Goal: Use online tool/utility: Utilize a website feature to perform a specific function

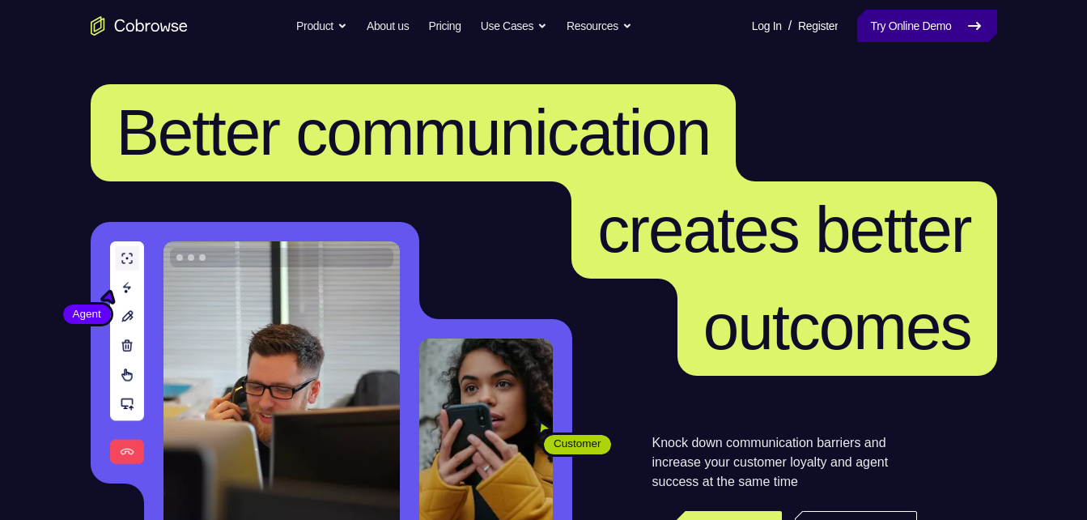
click at [951, 19] on link "Try Online Demo" at bounding box center [927, 26] width 139 height 32
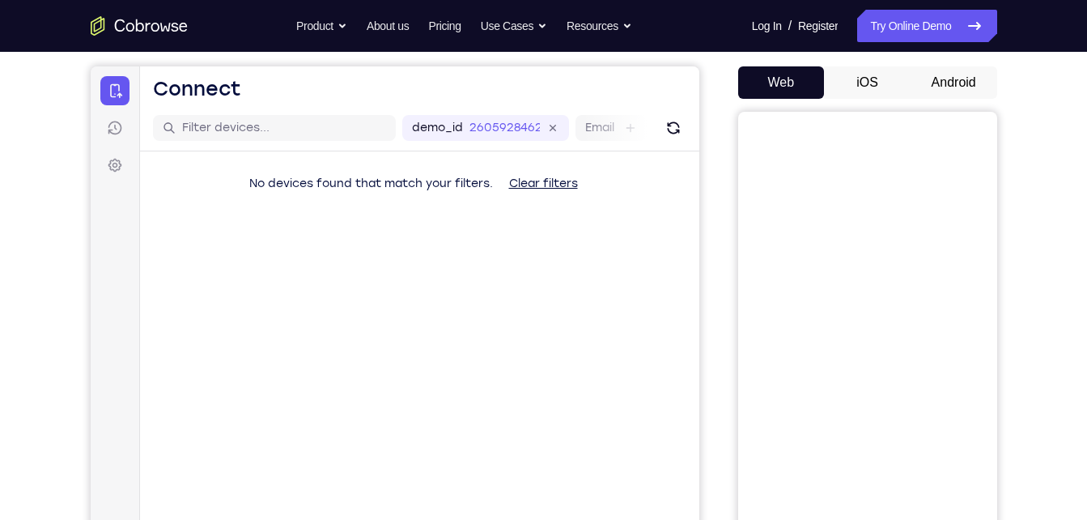
scroll to position [145, 0]
click at [967, 79] on button "Android" at bounding box center [954, 82] width 87 height 32
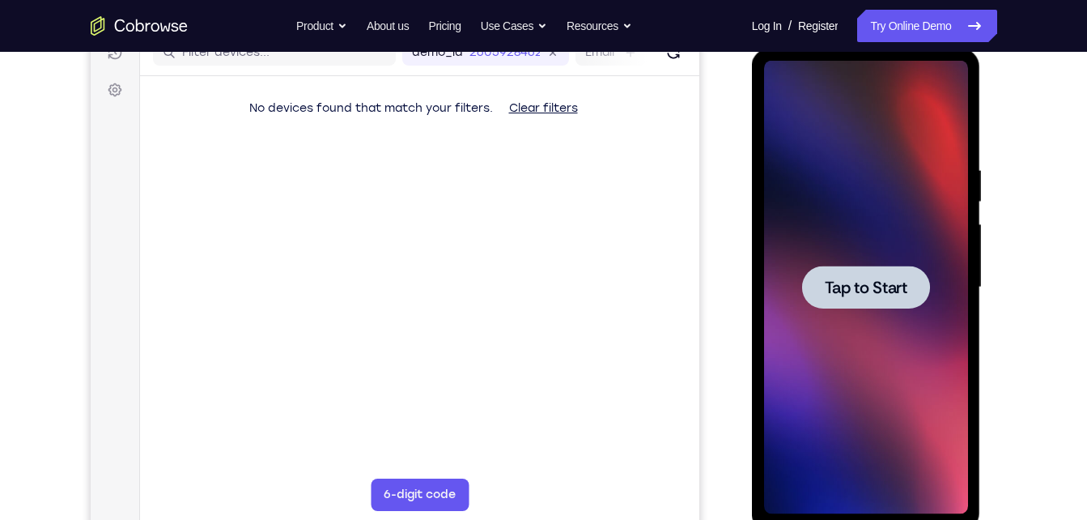
scroll to position [220, 0]
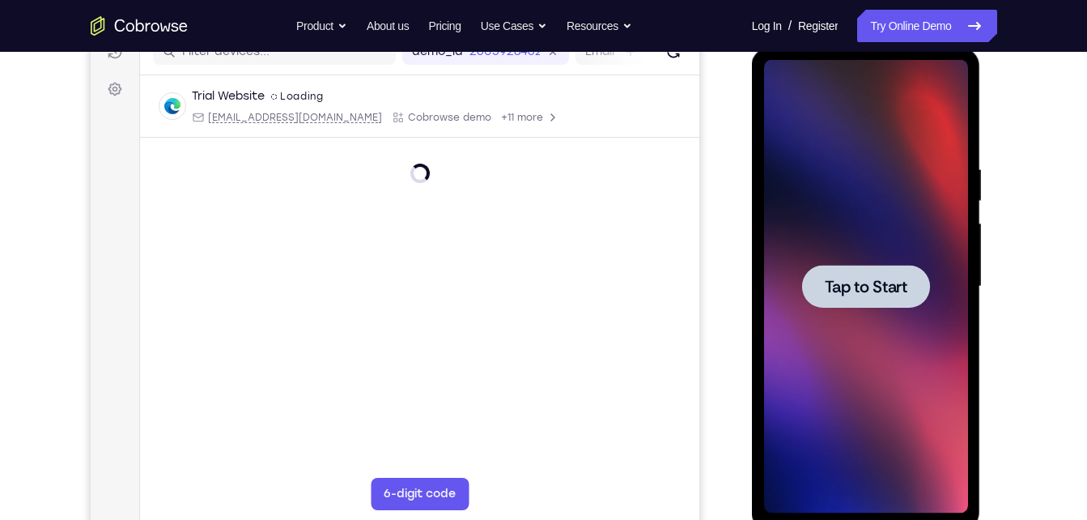
click at [877, 292] on span "Tap to Start" at bounding box center [866, 287] width 83 height 16
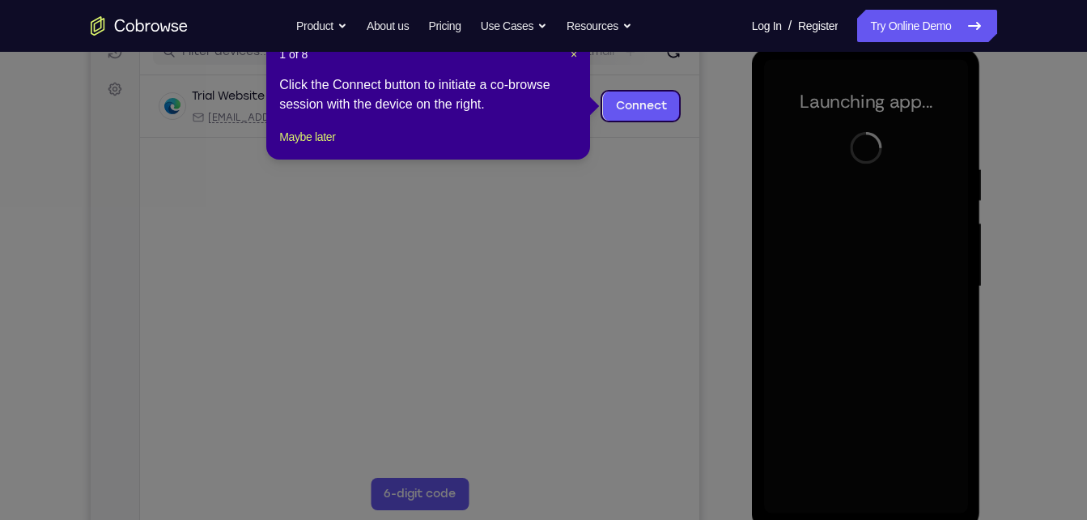
click at [644, 313] on icon at bounding box center [550, 260] width 1100 height 520
click at [328, 147] on button "Maybe later" at bounding box center [307, 136] width 56 height 19
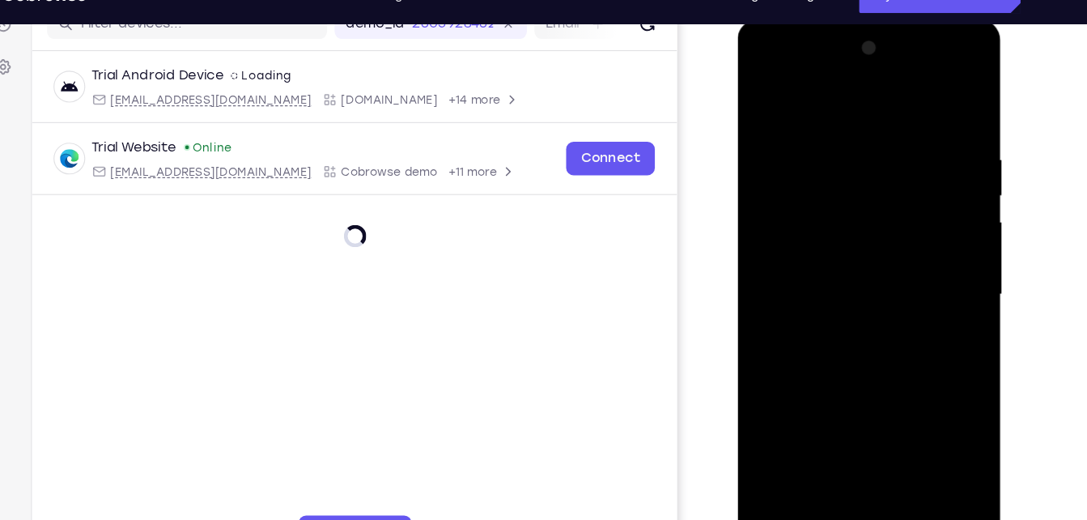
scroll to position [257, 0]
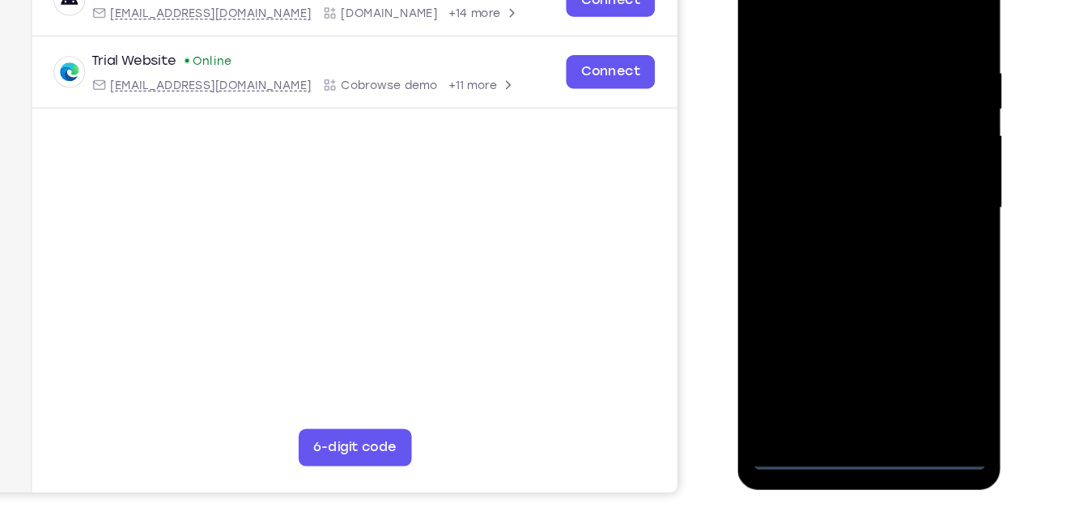
click at [849, 385] on div at bounding box center [852, 171] width 204 height 453
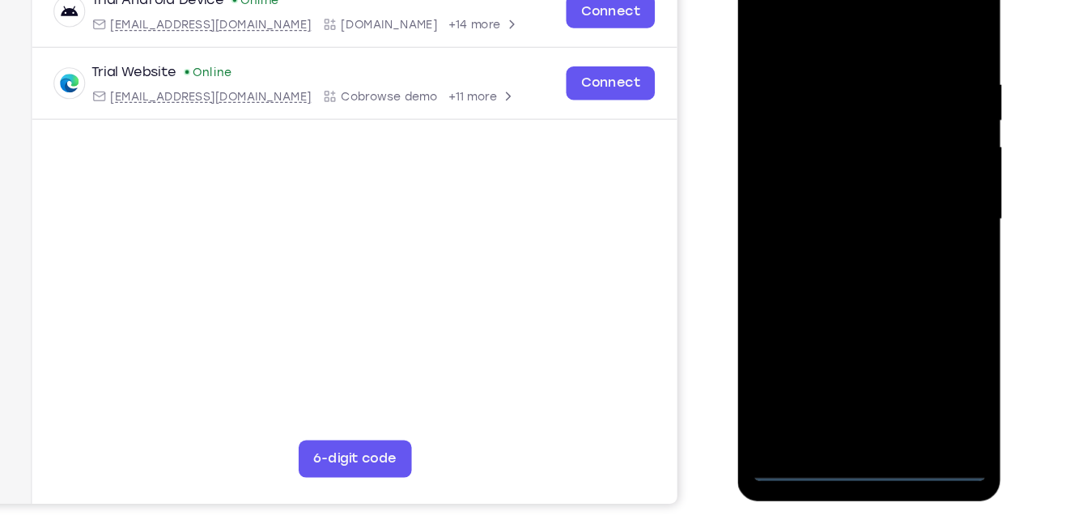
click at [925, 330] on div at bounding box center [852, 182] width 204 height 453
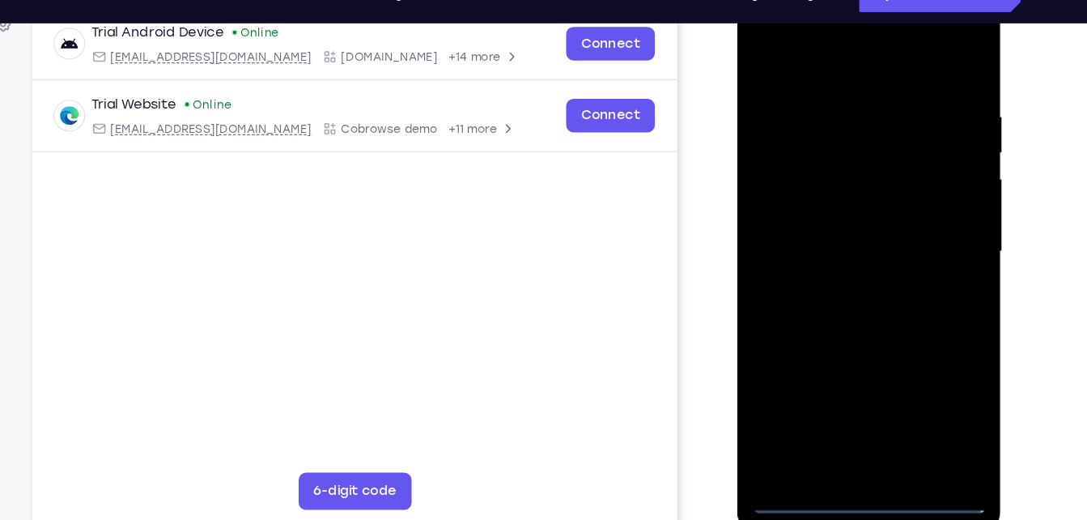
click at [862, 57] on div at bounding box center [852, 215] width 204 height 453
click at [804, 129] on div at bounding box center [852, 215] width 204 height 453
click at [794, 185] on div at bounding box center [852, 215] width 204 height 453
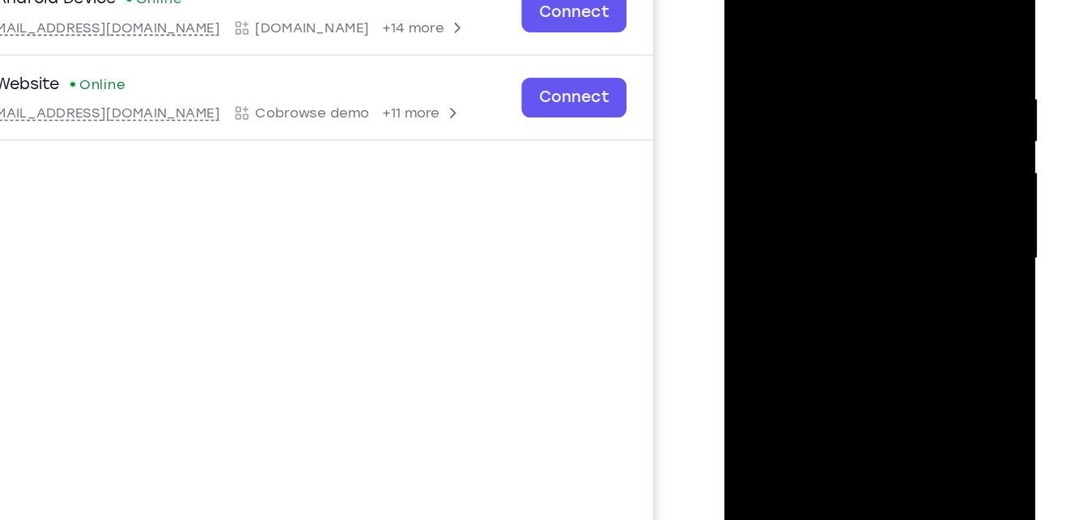
click at [832, 332] on div at bounding box center [839, 171] width 204 height 453
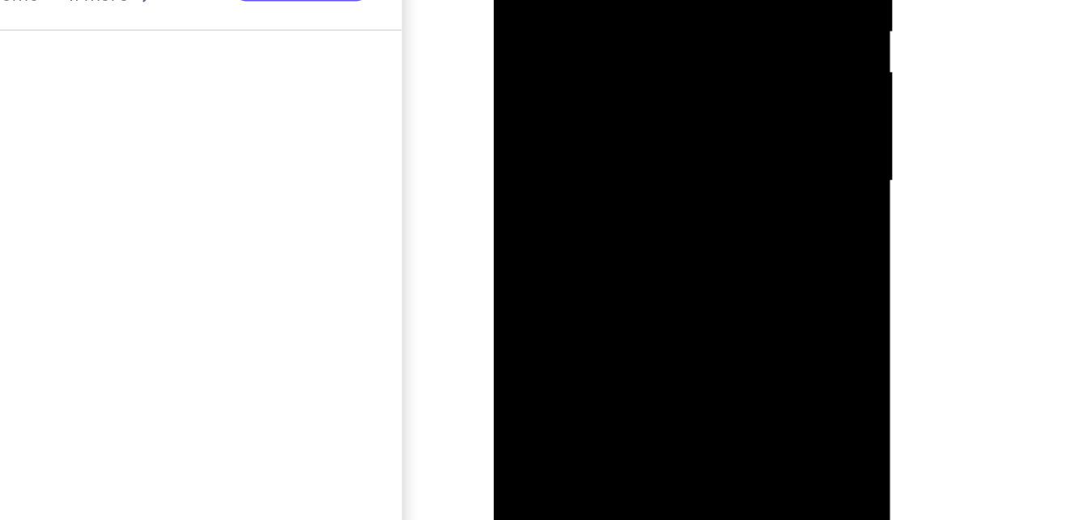
drag, startPoint x: 601, startPoint y: 97, endPoint x: 612, endPoint y: -40, distance: 137.3
click at [612, 0] on div at bounding box center [608, 4] width 204 height 453
drag, startPoint x: 609, startPoint y: 100, endPoint x: 614, endPoint y: 37, distance: 63.3
click at [614, 37] on div at bounding box center [608, 4] width 204 height 453
drag, startPoint x: 614, startPoint y: 132, endPoint x: 619, endPoint y: 40, distance: 91.6
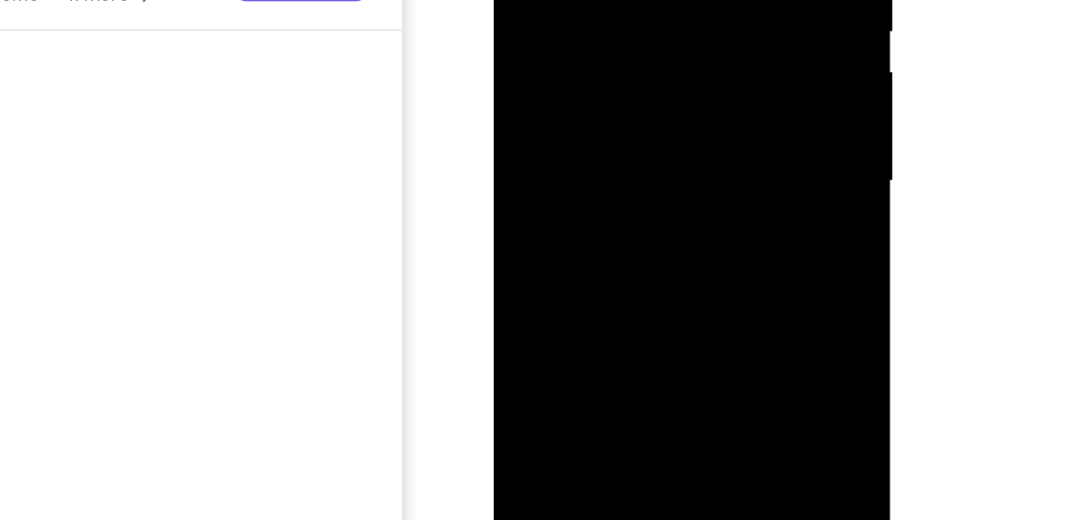
click at [619, 40] on div at bounding box center [608, 4] width 204 height 453
click at [564, 12] on div at bounding box center [608, 4] width 204 height 453
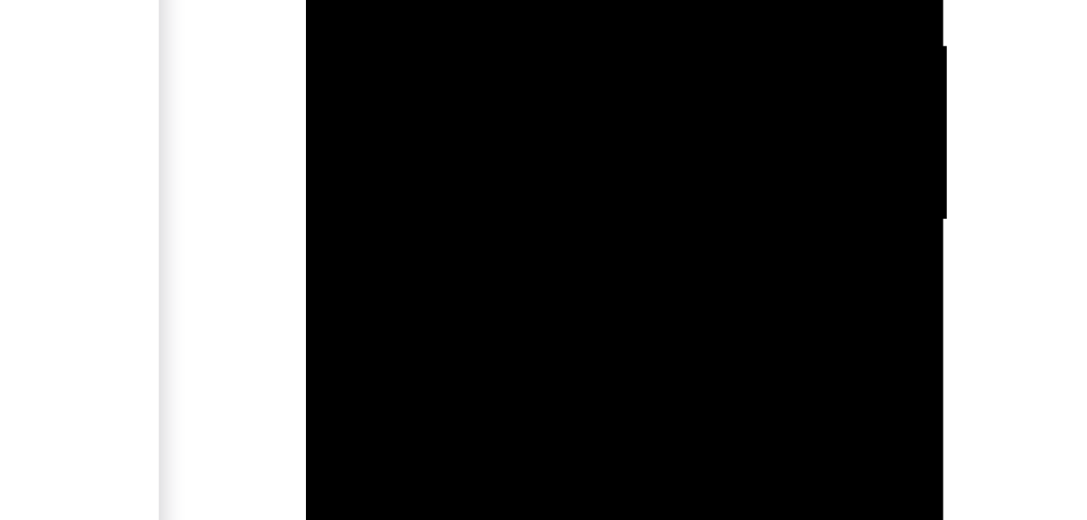
drag, startPoint x: 409, startPoint y: -160, endPoint x: 413, endPoint y: -236, distance: 76.2
drag, startPoint x: 393, startPoint y: -136, endPoint x: 402, endPoint y: -221, distance: 85.6
drag, startPoint x: 409, startPoint y: -174, endPoint x: 419, endPoint y: -253, distance: 79.1
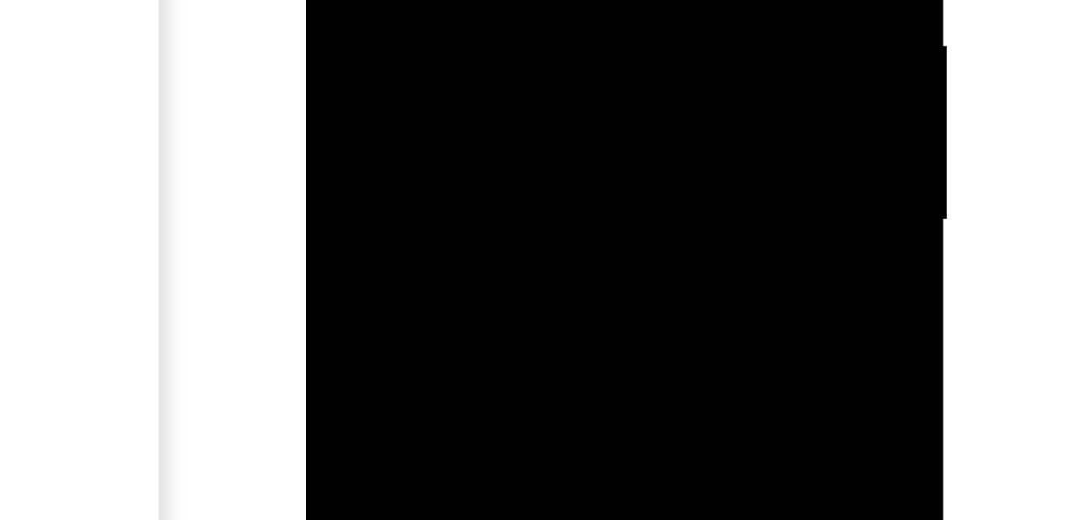
drag, startPoint x: 411, startPoint y: -165, endPoint x: 418, endPoint y: -253, distance: 87.7
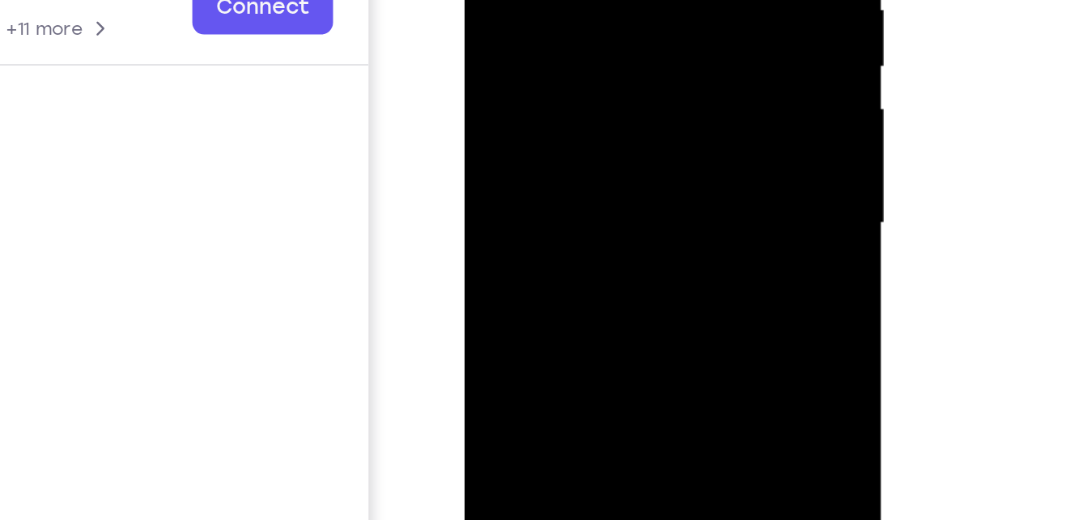
click at [529, 83] on div at bounding box center [579, 25] width 204 height 453
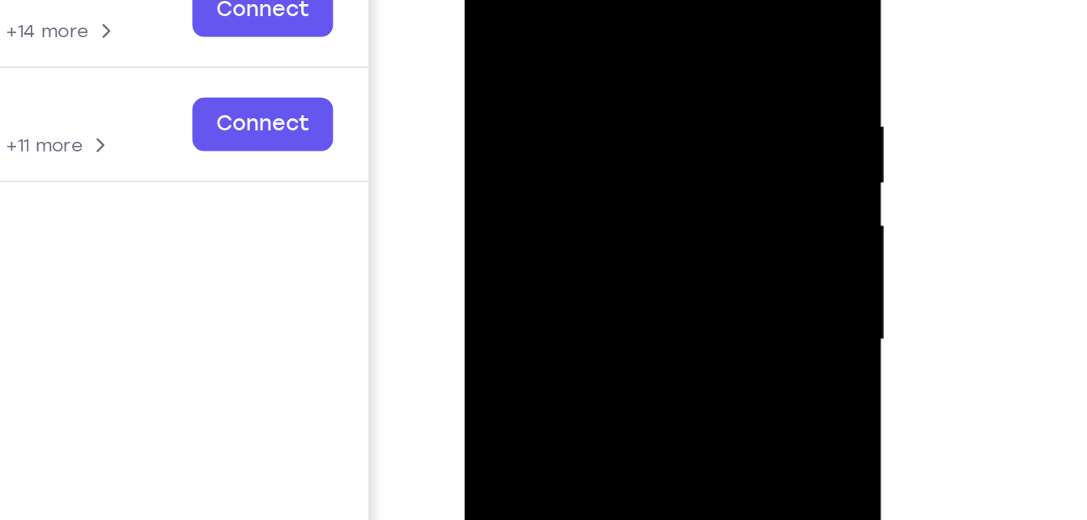
click at [487, 0] on div at bounding box center [579, 143] width 204 height 453
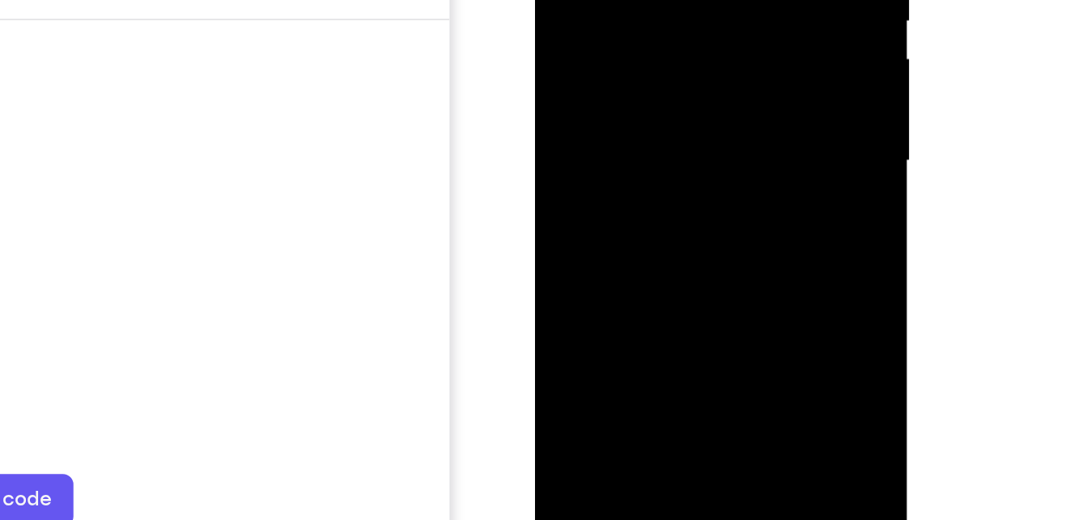
click at [681, 48] on div at bounding box center [649, 10] width 204 height 453
click at [571, 202] on div at bounding box center [649, 10] width 204 height 453
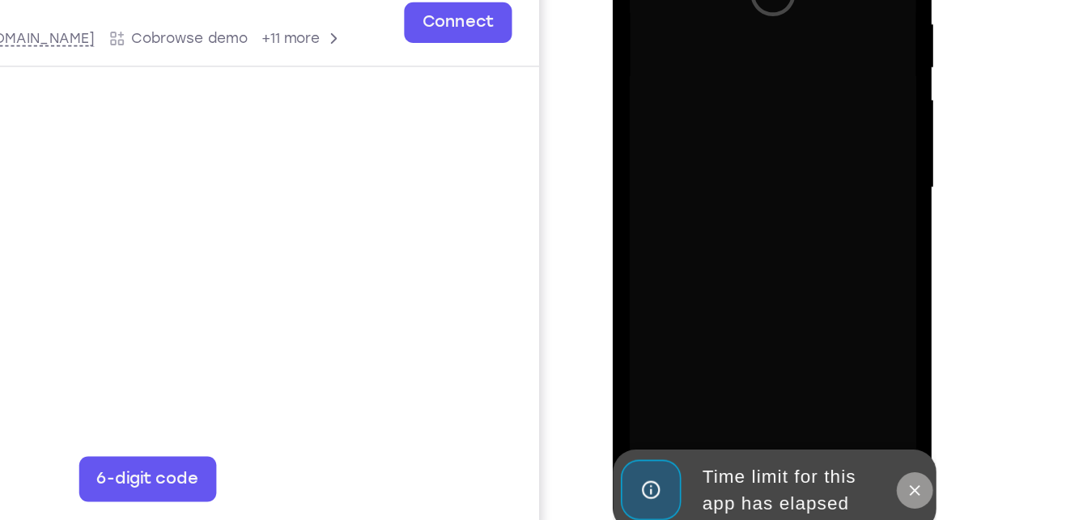
click at [825, 308] on icon at bounding box center [828, 308] width 13 height 13
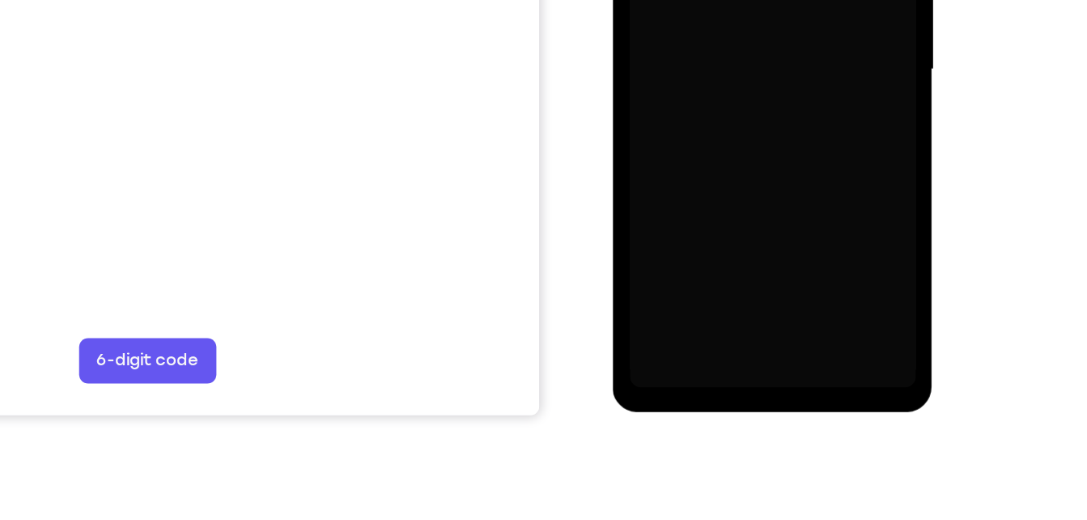
scroll to position [310, 0]
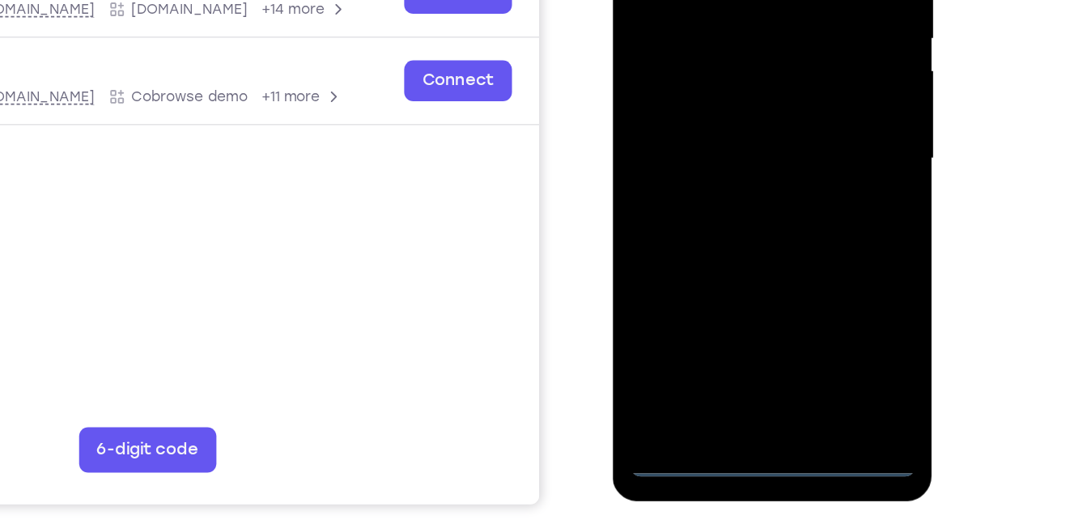
click at [729, 275] on div at bounding box center [727, 62] width 204 height 453
click at [801, 212] on div at bounding box center [727, 62] width 204 height 453
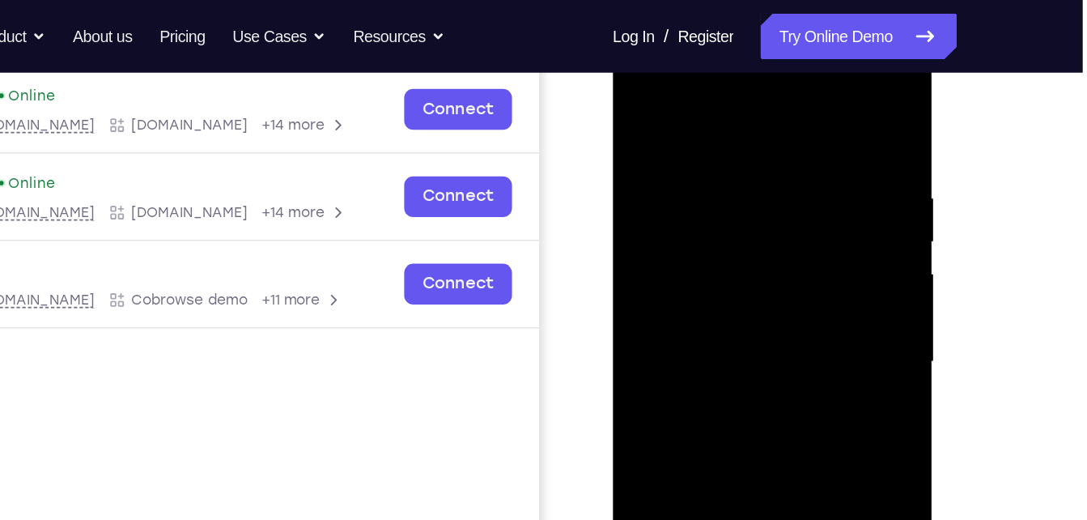
scroll to position [225, 0]
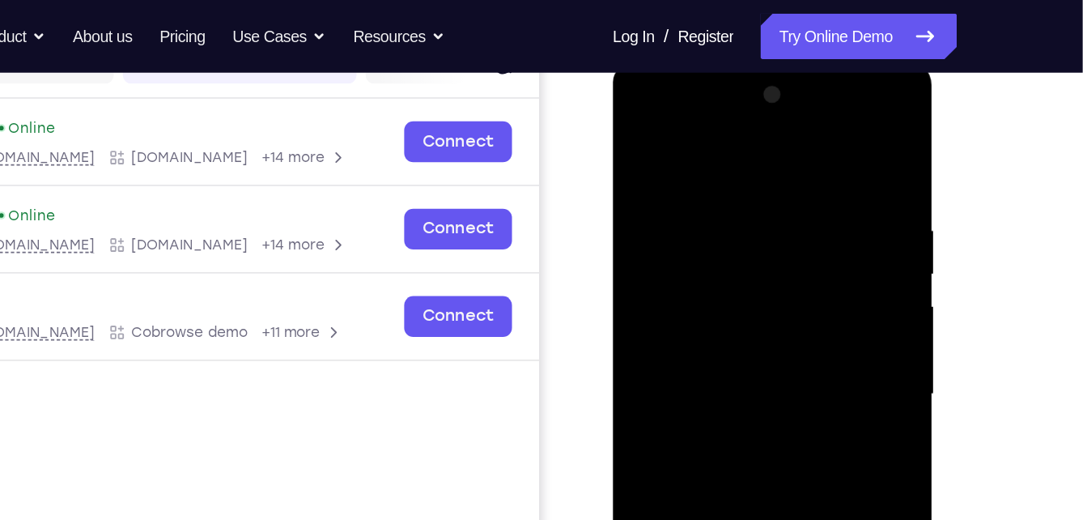
click at [732, 146] on div at bounding box center [727, 298] width 204 height 453
click at [687, 206] on div at bounding box center [727, 298] width 204 height 453
click at [656, 265] on div at bounding box center [727, 298] width 204 height 453
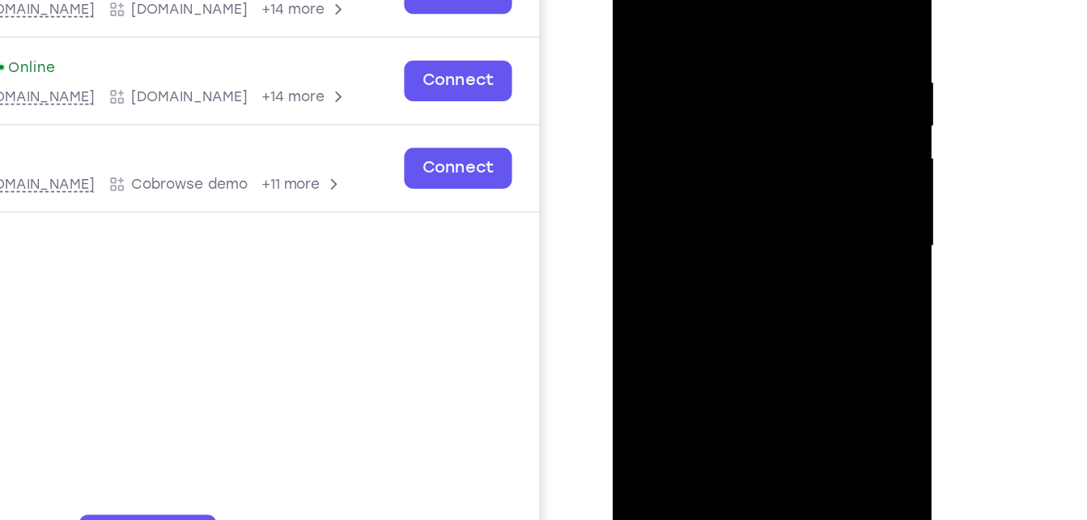
click at [721, 309] on div at bounding box center [727, 150] width 204 height 453
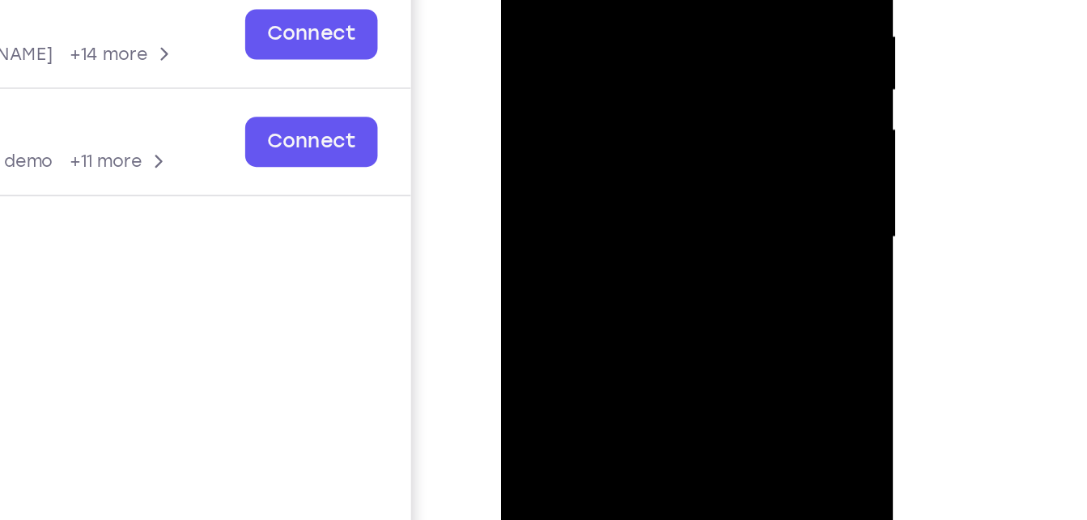
drag, startPoint x: 624, startPoint y: 159, endPoint x: 630, endPoint y: 2, distance: 157.2
click at [630, 2] on div at bounding box center [615, 66] width 204 height 453
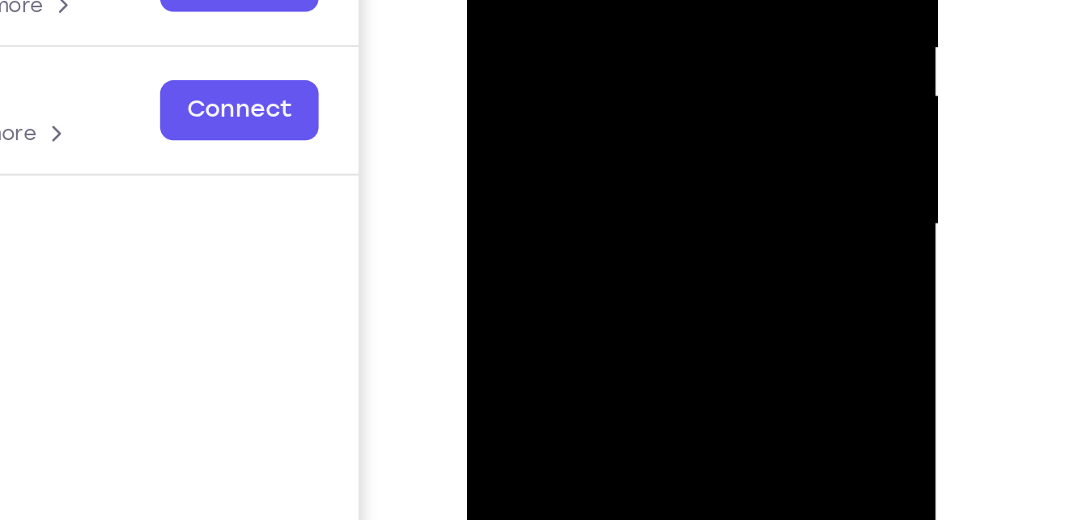
drag, startPoint x: 575, startPoint y: 52, endPoint x: 577, endPoint y: -73, distance: 124.7
drag, startPoint x: 560, startPoint y: 38, endPoint x: 567, endPoint y: -45, distance: 82.8
drag, startPoint x: 572, startPoint y: 57, endPoint x: 577, endPoint y: -52, distance: 108.6
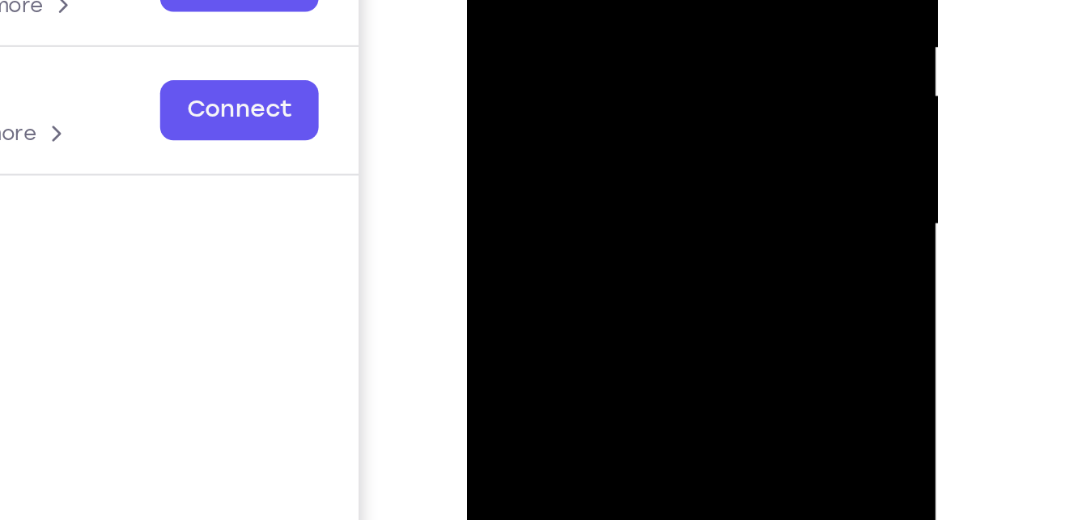
drag, startPoint x: 572, startPoint y: 47, endPoint x: 577, endPoint y: -27, distance: 73.8
drag, startPoint x: 560, startPoint y: 74, endPoint x: 570, endPoint y: -26, distance: 101.0
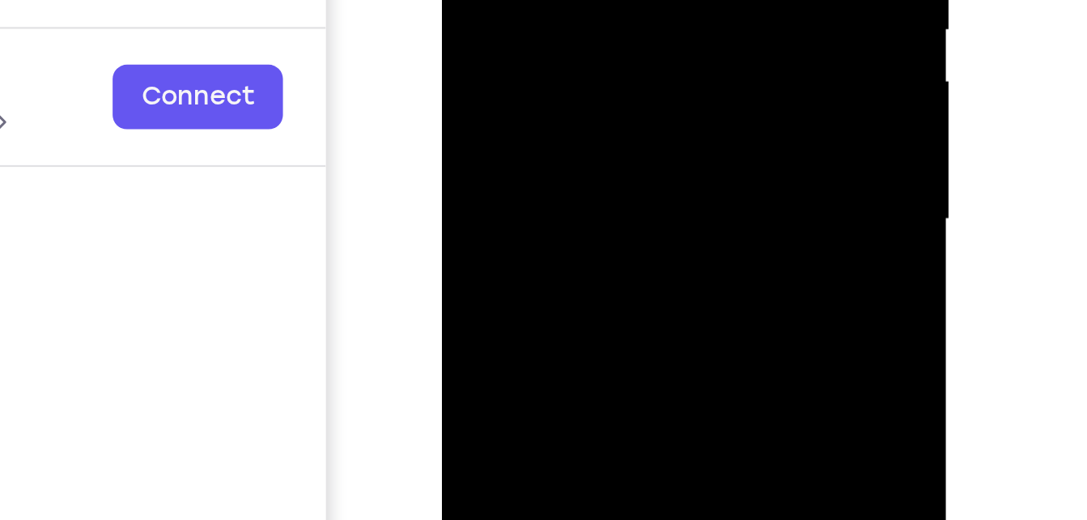
drag, startPoint x: 560, startPoint y: 14, endPoint x: 563, endPoint y: -43, distance: 56.8
drag, startPoint x: 550, startPoint y: 28, endPoint x: 560, endPoint y: -60, distance: 88.9
drag, startPoint x: 543, startPoint y: 19, endPoint x: 551, endPoint y: -78, distance: 97.6
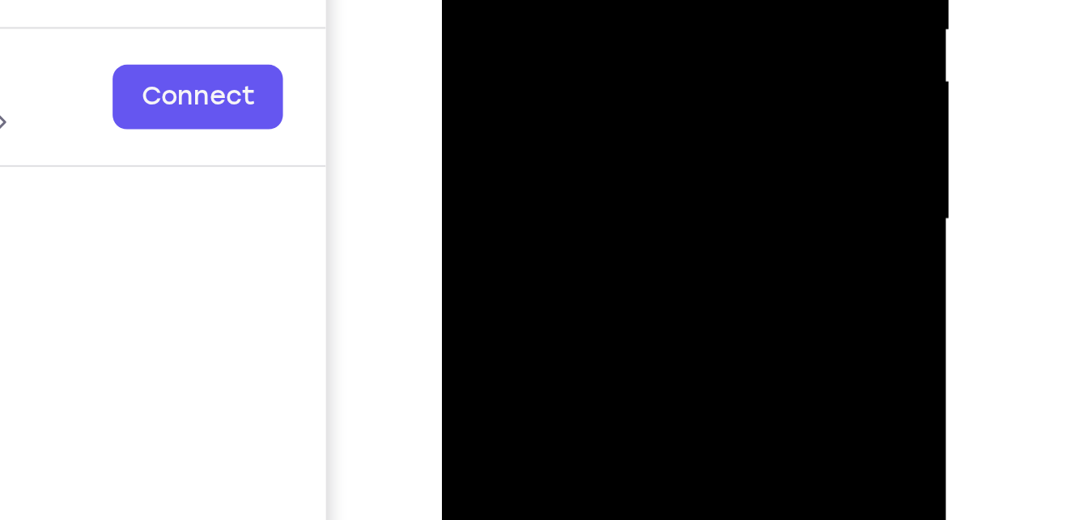
drag, startPoint x: 530, startPoint y: 13, endPoint x: 538, endPoint y: -62, distance: 75.7
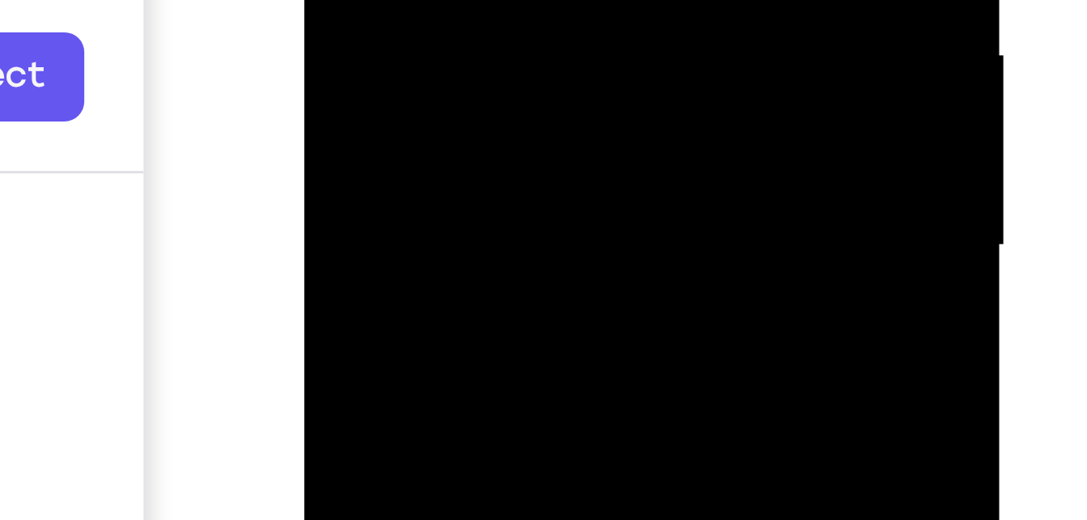
drag, startPoint x: 420, startPoint y: -202, endPoint x: 427, endPoint y: -271, distance: 69.1
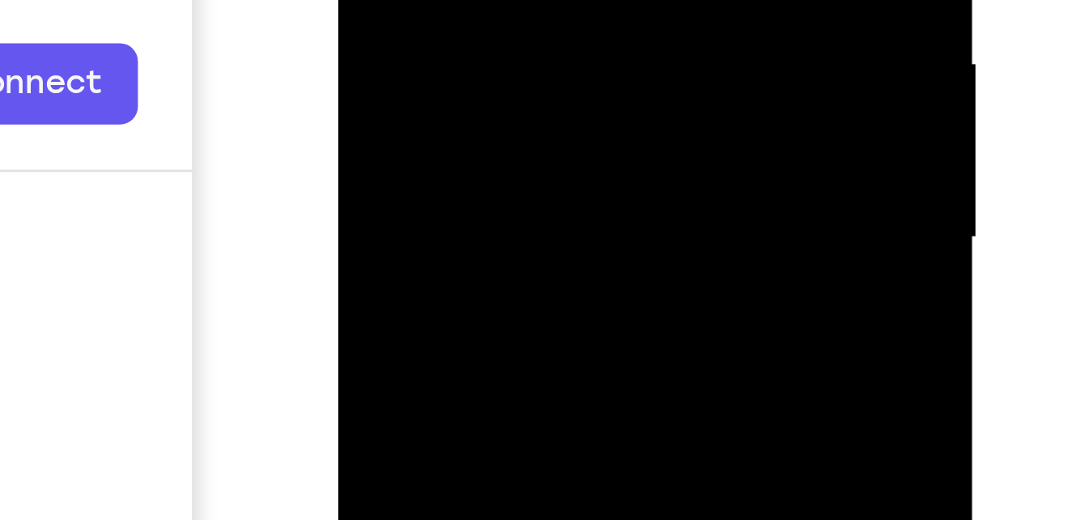
drag, startPoint x: 451, startPoint y: -175, endPoint x: 454, endPoint y: -228, distance: 53.5
drag, startPoint x: 447, startPoint y: -152, endPoint x: 448, endPoint y: -196, distance: 43.7
drag, startPoint x: 447, startPoint y: -146, endPoint x: 454, endPoint y: -240, distance: 94.2
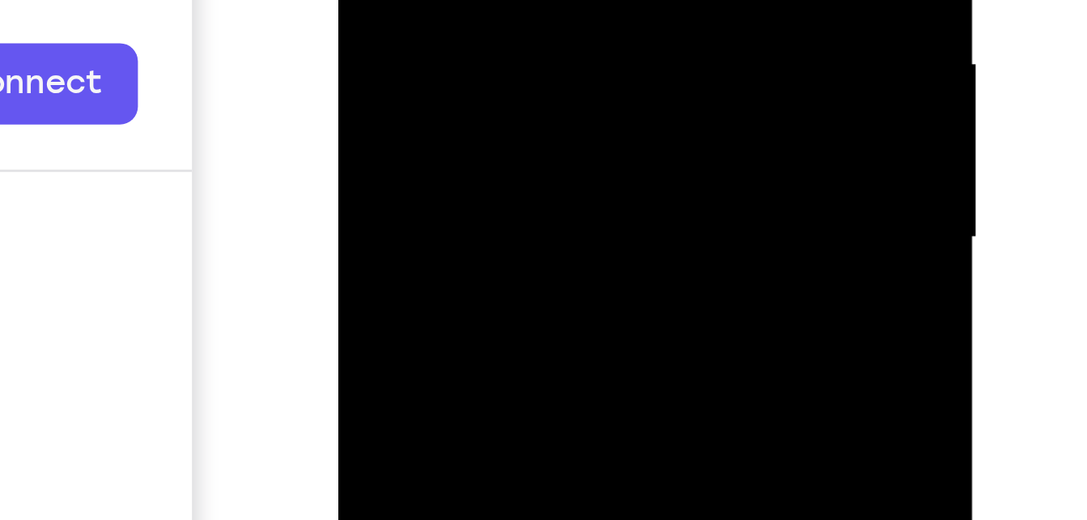
drag, startPoint x: 433, startPoint y: -147, endPoint x: 439, endPoint y: -219, distance: 72.3
drag, startPoint x: 436, startPoint y: -153, endPoint x: 442, endPoint y: -215, distance: 62.7
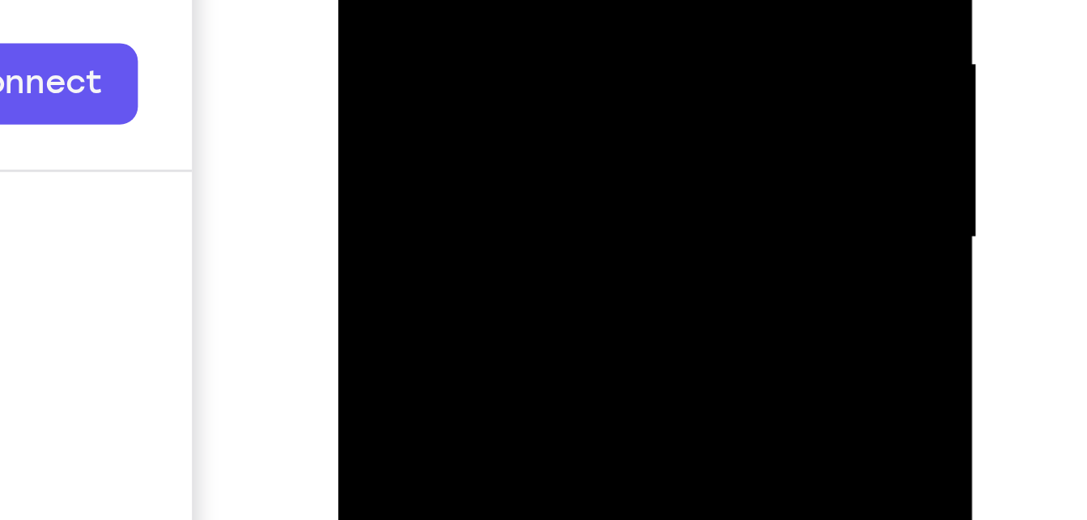
drag, startPoint x: 436, startPoint y: -130, endPoint x: 441, endPoint y: -212, distance: 81.9
drag, startPoint x: 442, startPoint y: -120, endPoint x: 447, endPoint y: -226, distance: 106.2
drag, startPoint x: 448, startPoint y: -147, endPoint x: 451, endPoint y: -232, distance: 84.3
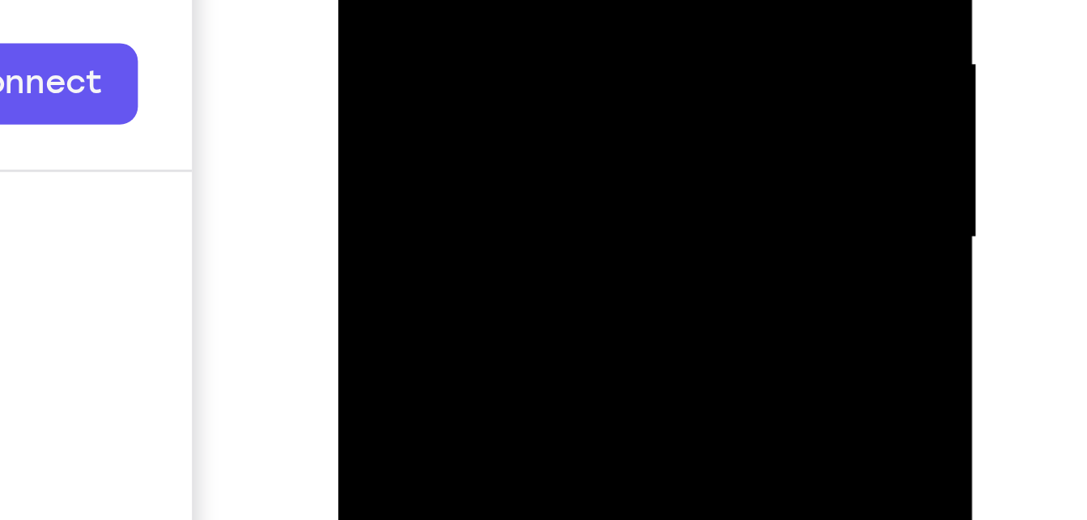
drag, startPoint x: 441, startPoint y: -149, endPoint x: 445, endPoint y: -241, distance: 92.4
drag, startPoint x: 435, startPoint y: -156, endPoint x: 438, endPoint y: -221, distance: 64.9
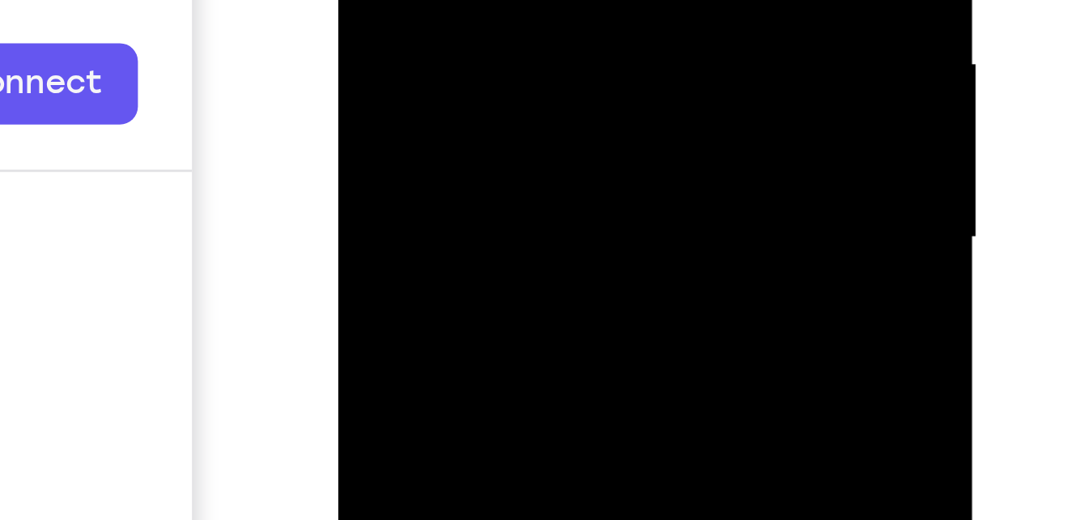
drag, startPoint x: 440, startPoint y: -155, endPoint x: 443, endPoint y: -222, distance: 66.5
drag, startPoint x: 440, startPoint y: -160, endPoint x: 445, endPoint y: -237, distance: 77.9
drag, startPoint x: 437, startPoint y: -126, endPoint x: 440, endPoint y: -221, distance: 95.6
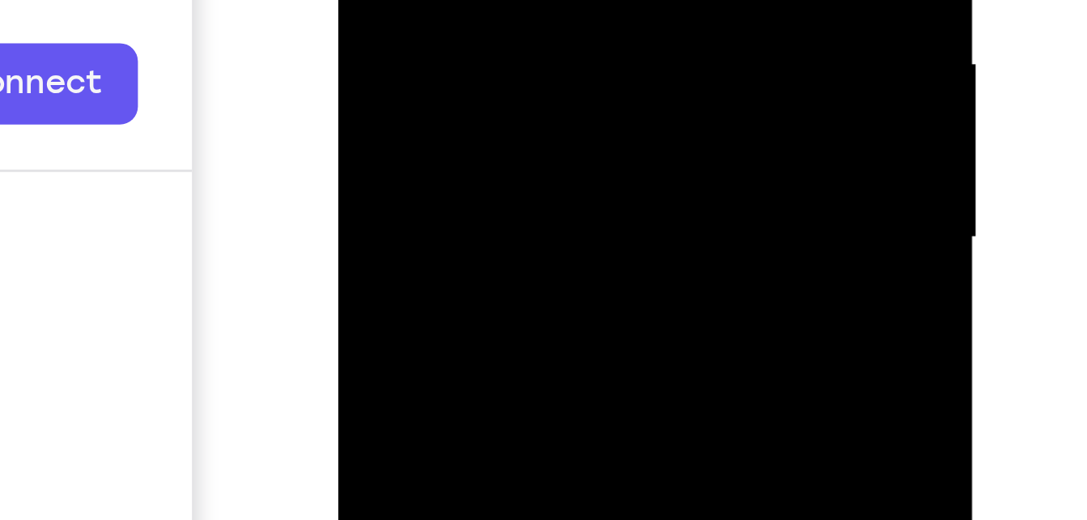
drag, startPoint x: 439, startPoint y: -144, endPoint x: 444, endPoint y: -242, distance: 98.1
drag, startPoint x: 432, startPoint y: -139, endPoint x: 432, endPoint y: -208, distance: 68.8
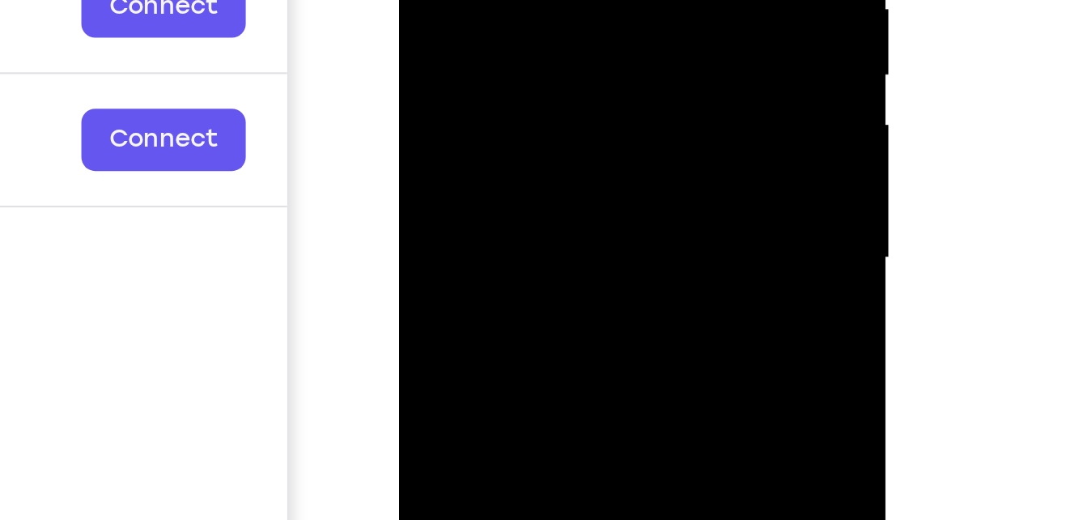
drag, startPoint x: 520, startPoint y: 67, endPoint x: 523, endPoint y: -26, distance: 93.2
drag, startPoint x: 513, startPoint y: 47, endPoint x: 518, endPoint y: -86, distance: 132.9
drag, startPoint x: 514, startPoint y: 48, endPoint x: 516, endPoint y: -26, distance: 73.7
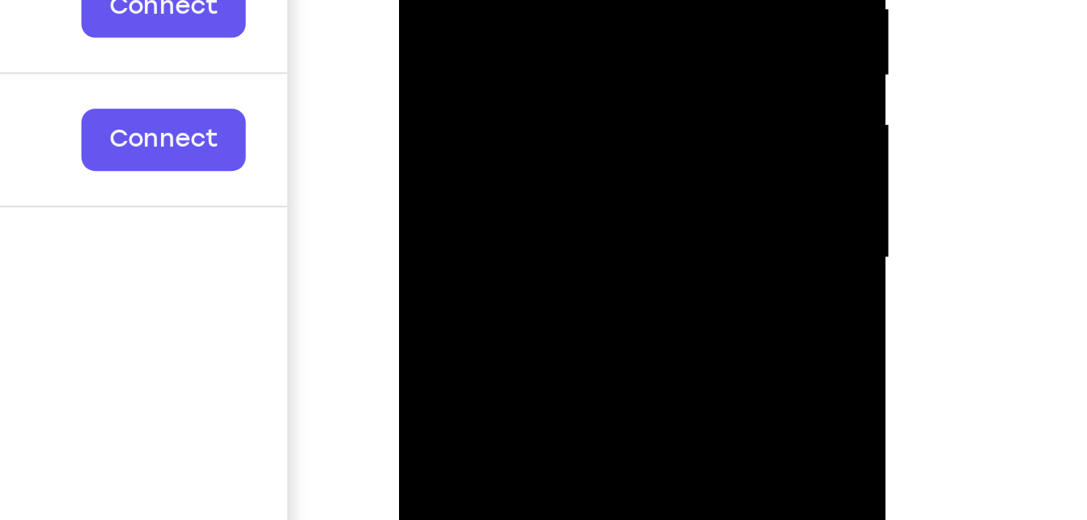
drag, startPoint x: 493, startPoint y: 59, endPoint x: 509, endPoint y: -76, distance: 136.1
drag, startPoint x: 488, startPoint y: 43, endPoint x: 493, endPoint y: -57, distance: 99.7
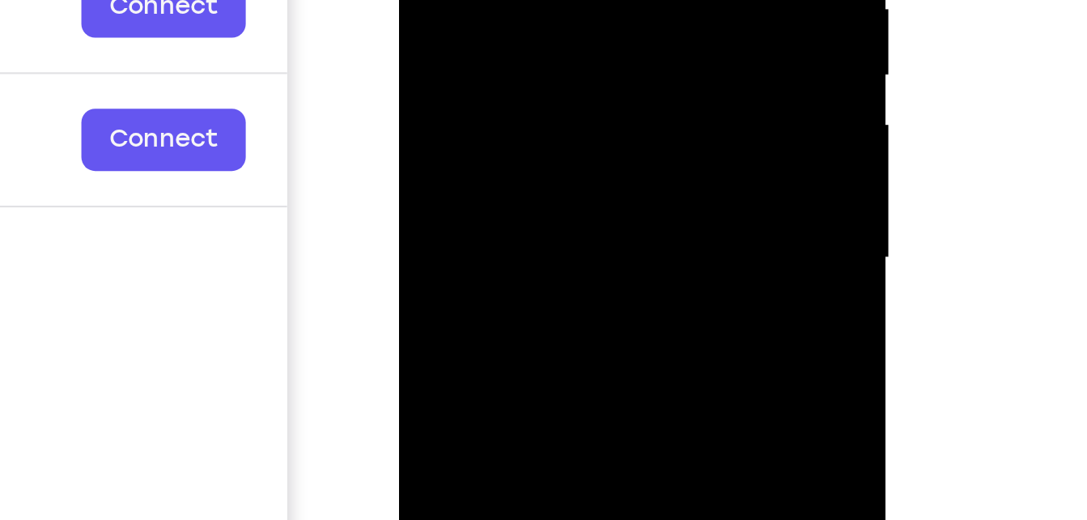
drag, startPoint x: 489, startPoint y: 66, endPoint x: 493, endPoint y: -34, distance: 99.7
drag, startPoint x: 487, startPoint y: 79, endPoint x: 497, endPoint y: -48, distance: 127.5
drag, startPoint x: 486, startPoint y: 42, endPoint x: 496, endPoint y: -60, distance: 102.6
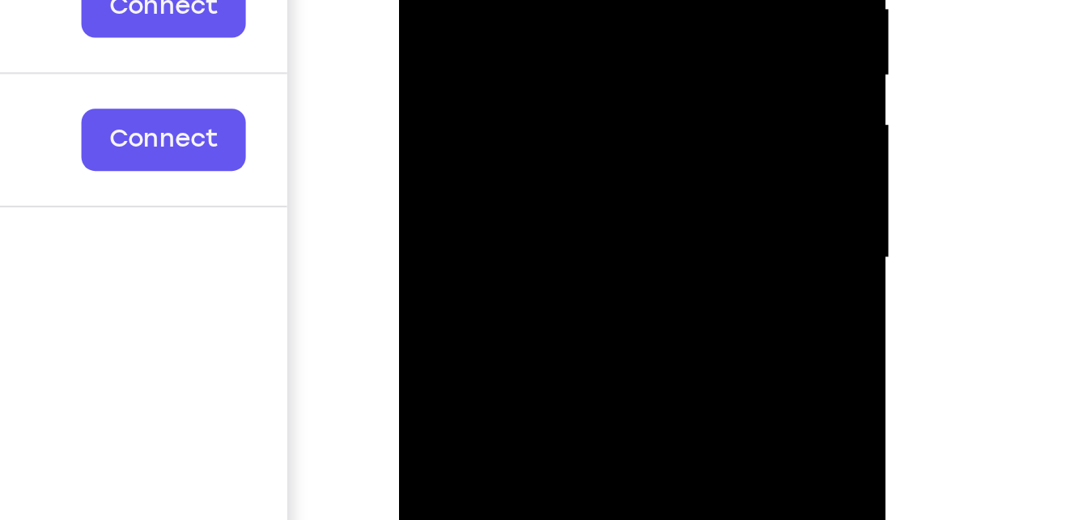
drag, startPoint x: 486, startPoint y: 73, endPoint x: 497, endPoint y: -63, distance: 136.5
drag, startPoint x: 476, startPoint y: 42, endPoint x: 488, endPoint y: -59, distance: 101.9
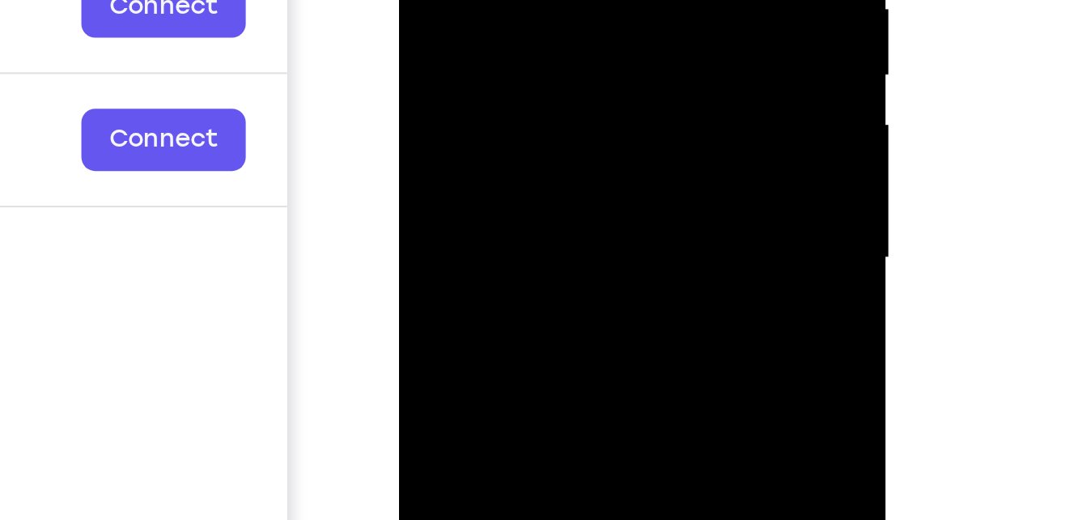
drag, startPoint x: 483, startPoint y: 52, endPoint x: 496, endPoint y: -82, distance: 134.2
drag, startPoint x: 495, startPoint y: 36, endPoint x: 501, endPoint y: -105, distance: 141.9
drag, startPoint x: 484, startPoint y: 23, endPoint x: 500, endPoint y: -111, distance: 135.4
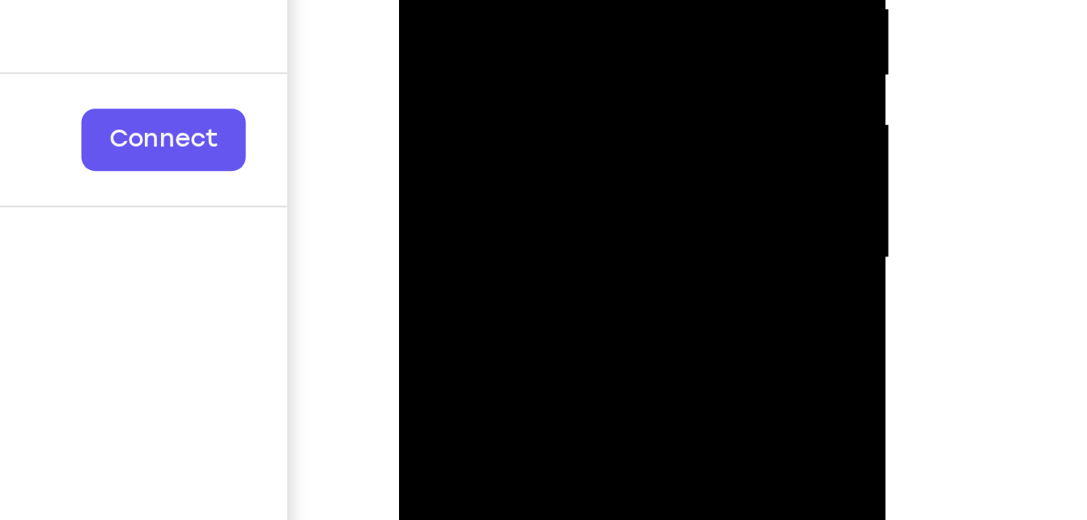
drag, startPoint x: 480, startPoint y: 40, endPoint x: 485, endPoint y: -83, distance: 122.4
drag, startPoint x: 480, startPoint y: 30, endPoint x: 485, endPoint y: -36, distance: 66.6
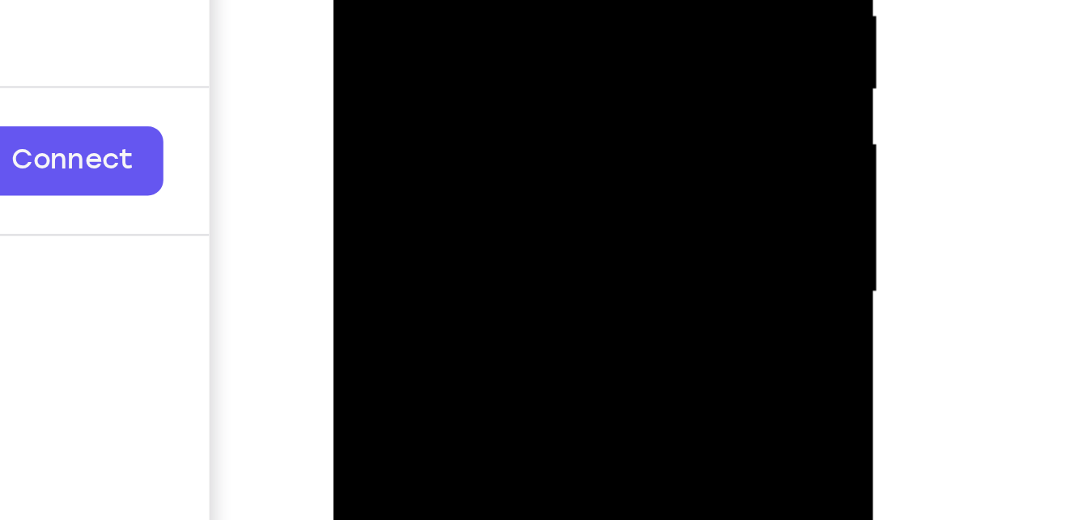
drag, startPoint x: 436, startPoint y: 21, endPoint x: 445, endPoint y: -109, distance: 129.9
drag, startPoint x: 437, startPoint y: 12, endPoint x: 449, endPoint y: -121, distance: 133.4
drag, startPoint x: 443, startPoint y: -4, endPoint x: 453, endPoint y: -131, distance: 127.6
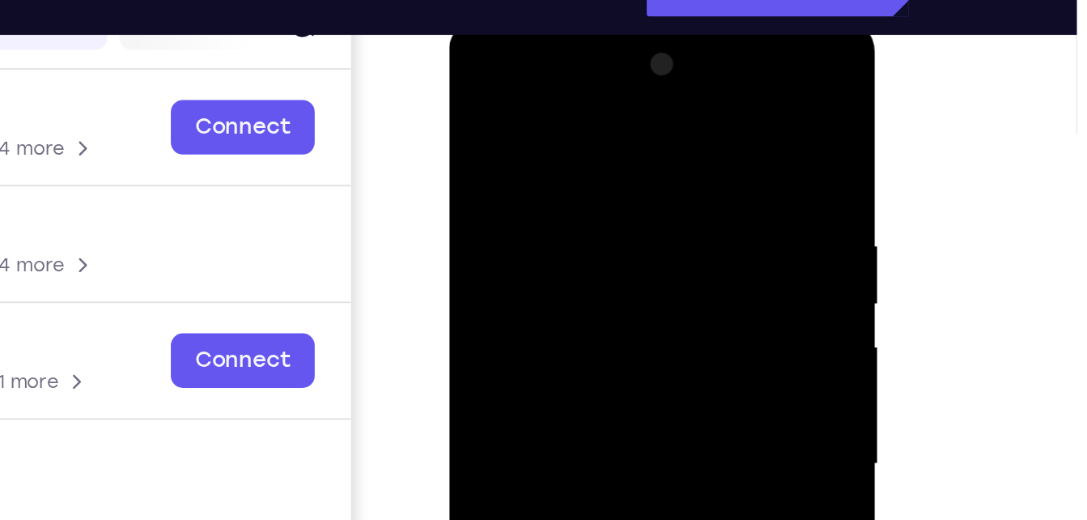
click at [628, 66] on div at bounding box center [564, 256] width 204 height 453
click at [568, 93] on div at bounding box center [564, 256] width 204 height 453
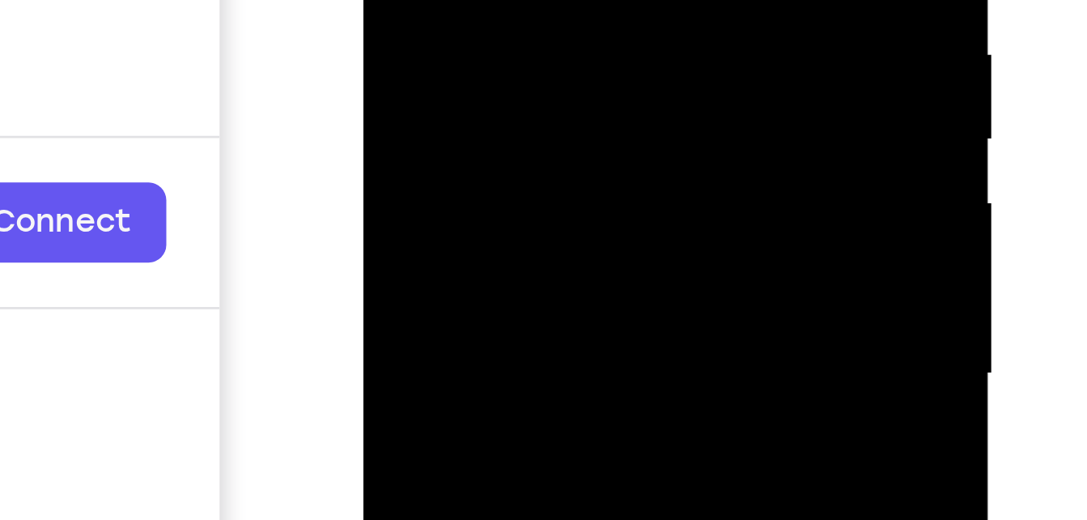
drag, startPoint x: 445, startPoint y: -19, endPoint x: 458, endPoint y: -89, distance: 70.8
drag, startPoint x: 444, startPoint y: -45, endPoint x: 450, endPoint y: -115, distance: 69.9
drag, startPoint x: 459, startPoint y: -34, endPoint x: 461, endPoint y: -100, distance: 65.6
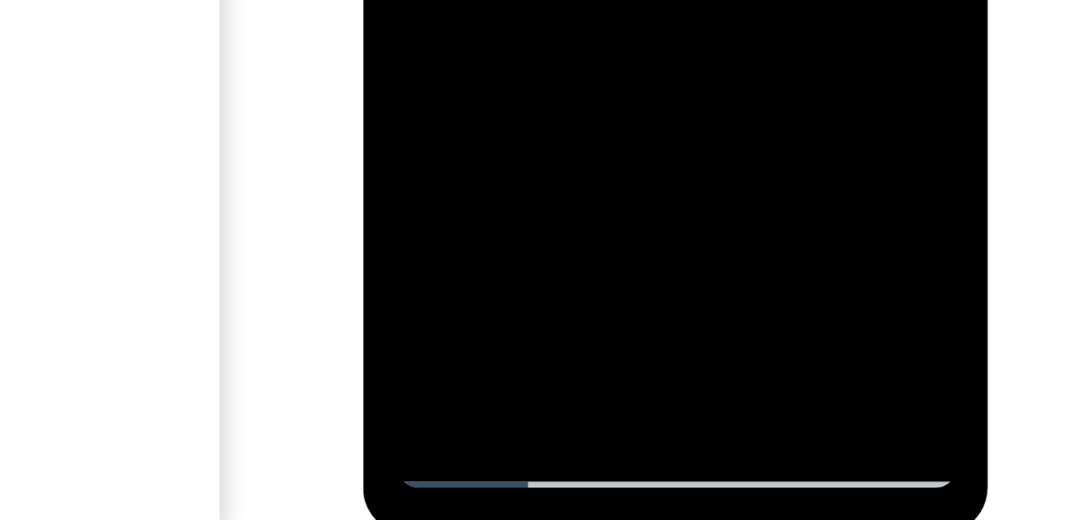
scroll to position [226, 0]
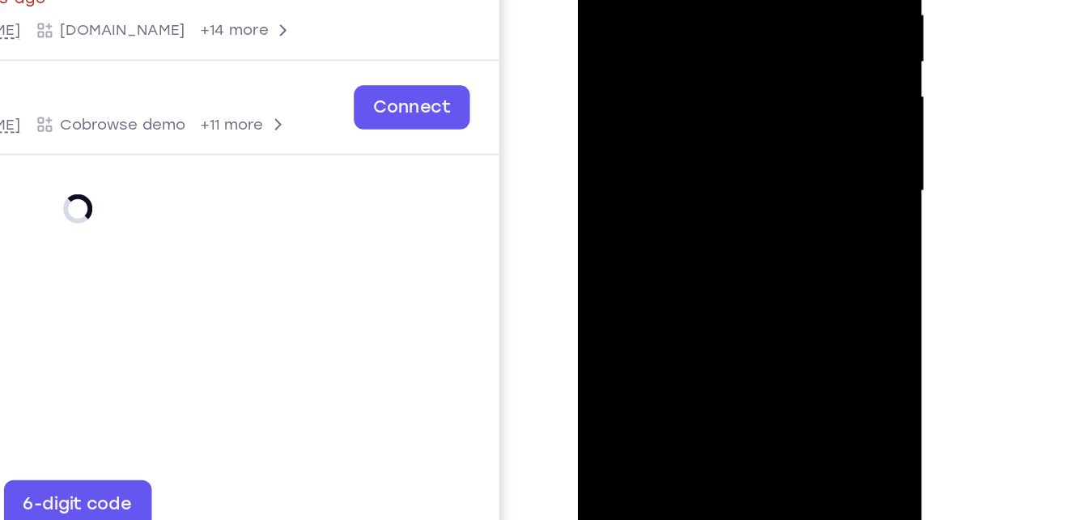
scroll to position [245, 0]
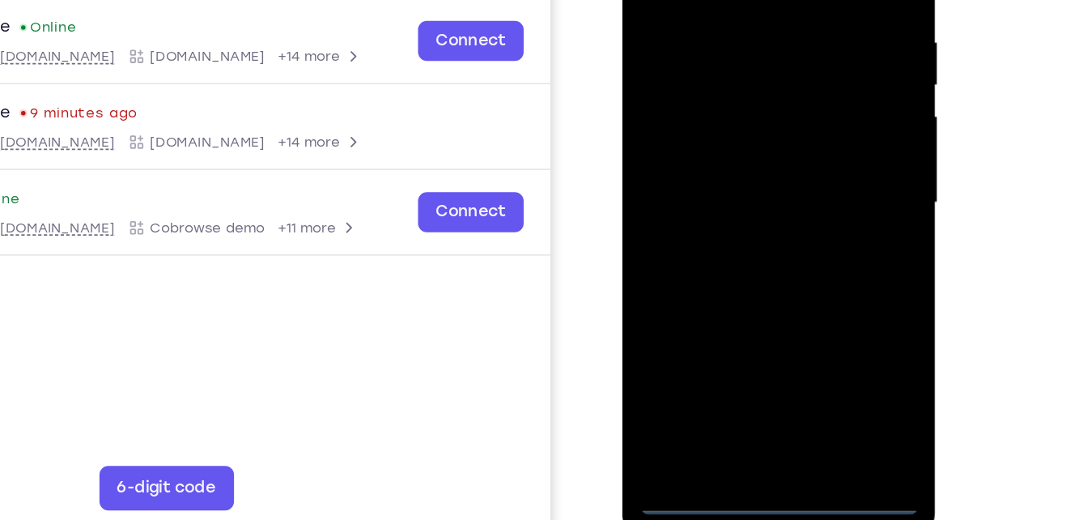
click at [735, 326] on div at bounding box center [737, 114] width 204 height 453
click at [802, 266] on div at bounding box center [737, 114] width 204 height 453
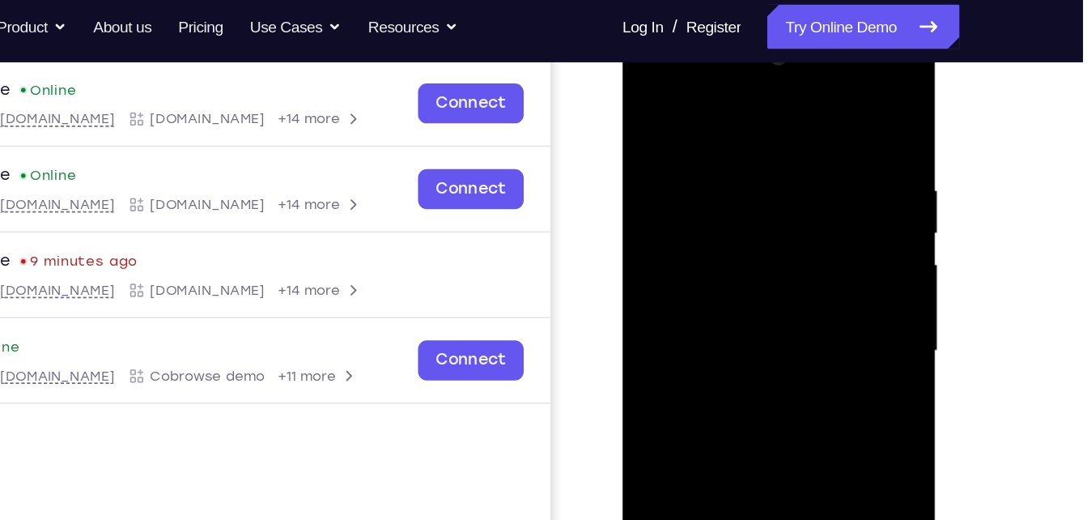
click at [713, 99] on div at bounding box center [737, 261] width 204 height 453
click at [693, 172] on div at bounding box center [737, 261] width 204 height 453
click at [657, 231] on div at bounding box center [737, 261] width 204 height 453
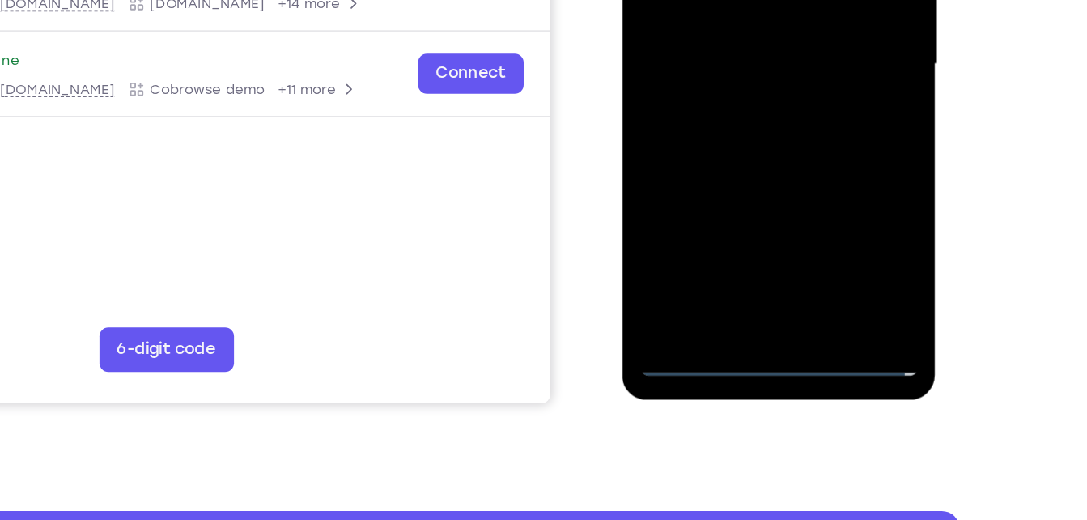
scroll to position [320, 0]
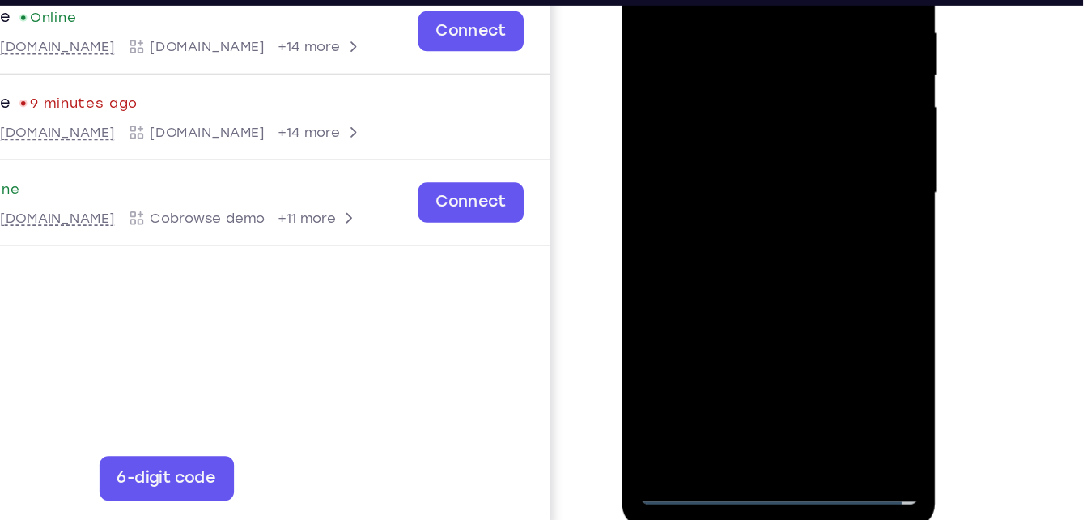
drag, startPoint x: 705, startPoint y: 277, endPoint x: 725, endPoint y: 41, distance: 236.4
click at [725, 41] on div at bounding box center [737, 104] width 204 height 453
drag, startPoint x: 719, startPoint y: 233, endPoint x: 743, endPoint y: 16, distance: 218.3
click at [743, 16] on div at bounding box center [737, 104] width 204 height 453
drag, startPoint x: 698, startPoint y: 233, endPoint x: 732, endPoint y: 60, distance: 176.6
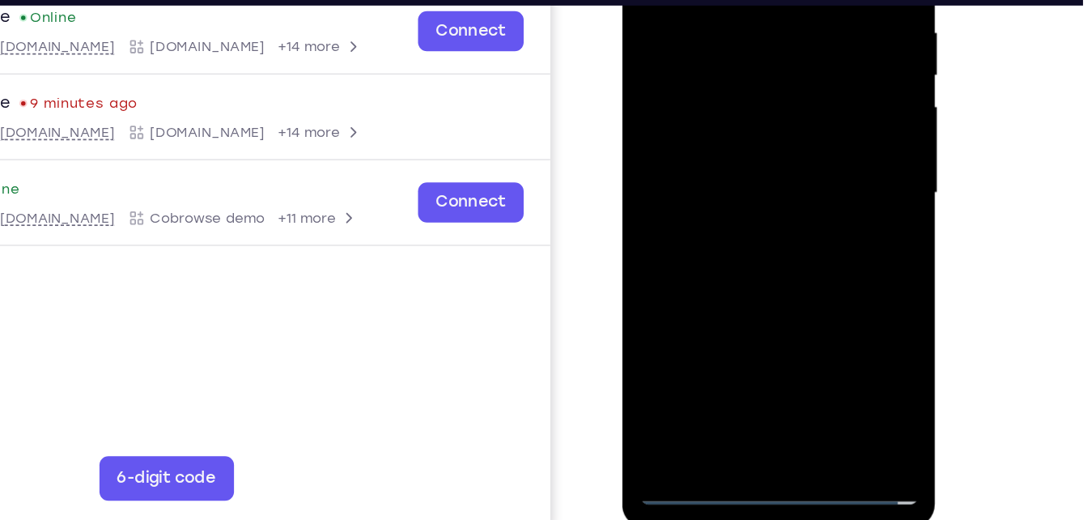
click at [732, 60] on div at bounding box center [737, 104] width 204 height 453
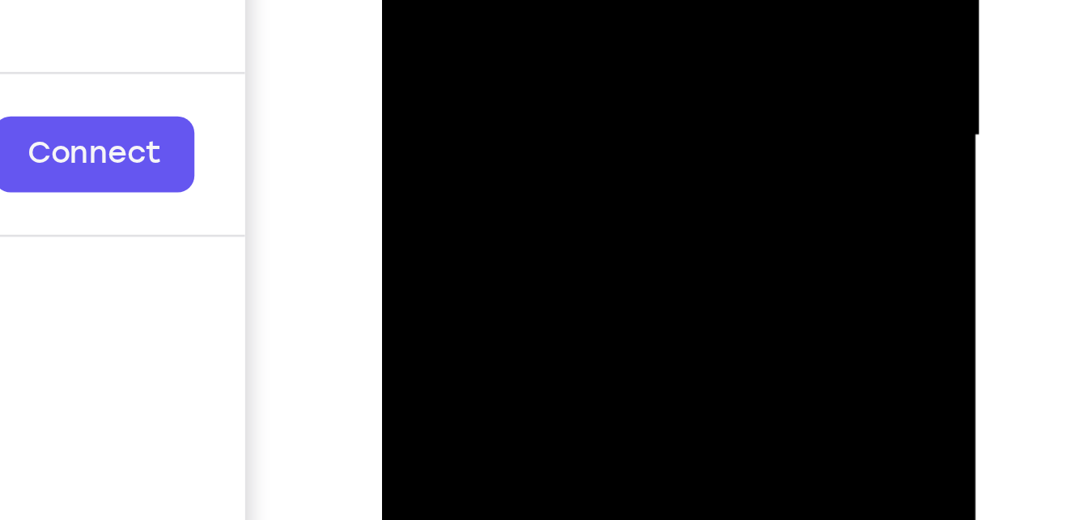
drag, startPoint x: 483, startPoint y: -131, endPoint x: 496, endPoint y: -312, distance: 181.1
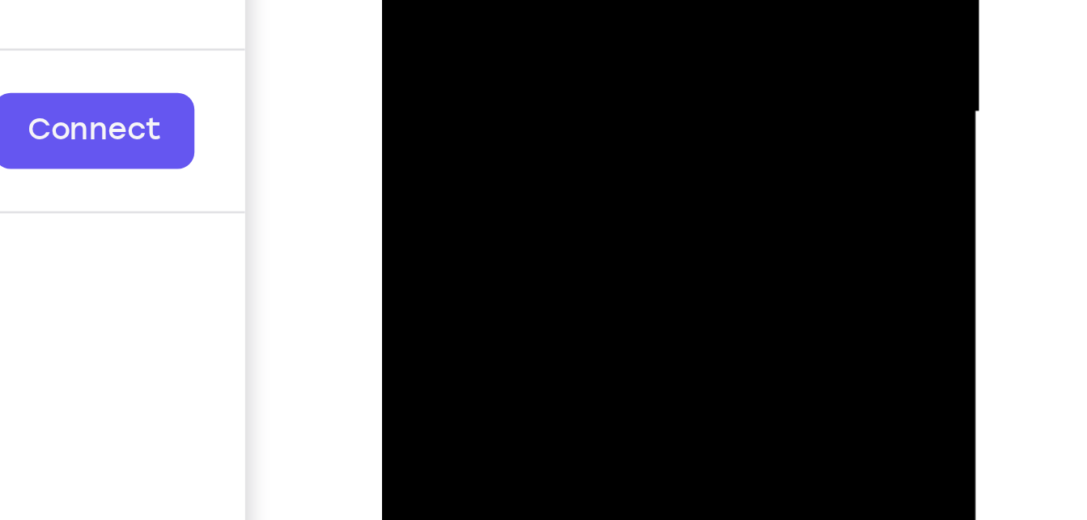
drag, startPoint x: 479, startPoint y: -194, endPoint x: 495, endPoint y: -337, distance: 143.4
drag, startPoint x: 494, startPoint y: -164, endPoint x: 512, endPoint y: -302, distance: 139.6
drag, startPoint x: 466, startPoint y: -144, endPoint x: 475, endPoint y: -247, distance: 103.2
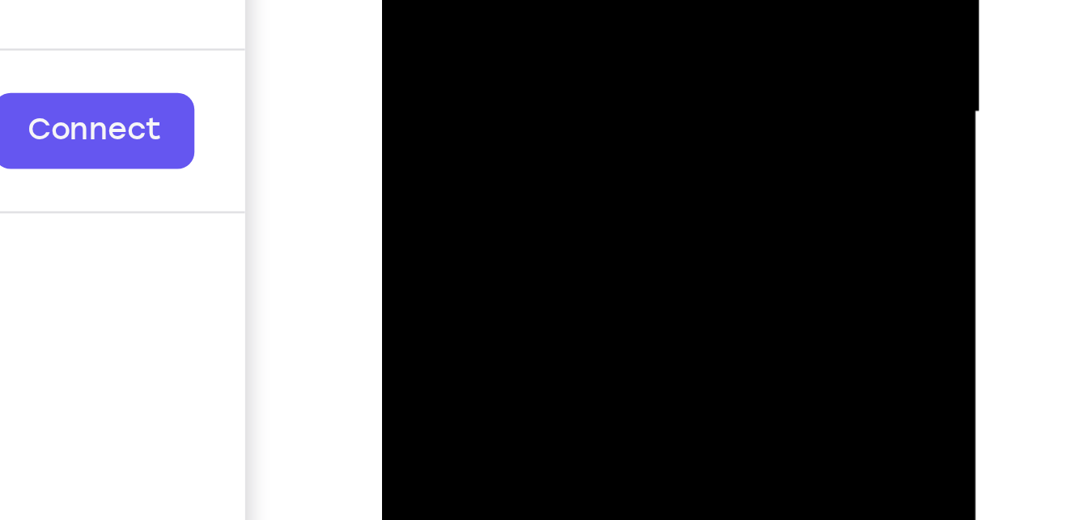
drag, startPoint x: 464, startPoint y: -178, endPoint x: 477, endPoint y: -237, distance: 60.5
drag, startPoint x: 467, startPoint y: -163, endPoint x: 483, endPoint y: -278, distance: 116.0
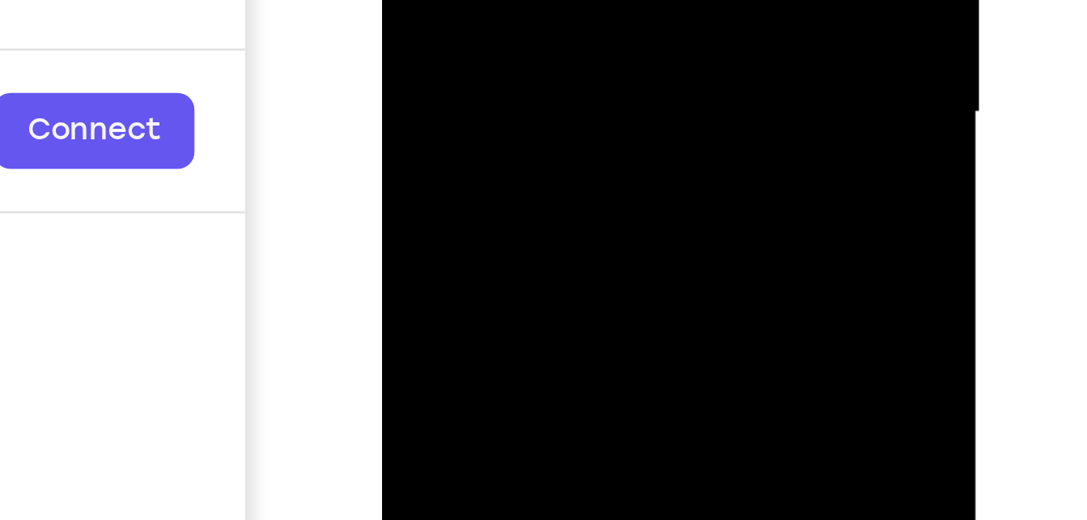
drag, startPoint x: 469, startPoint y: -172, endPoint x: 485, endPoint y: -283, distance: 112.1
drag, startPoint x: 471, startPoint y: -169, endPoint x: 493, endPoint y: -337, distance: 169.0
drag, startPoint x: 470, startPoint y: -151, endPoint x: 488, endPoint y: -330, distance: 180.6
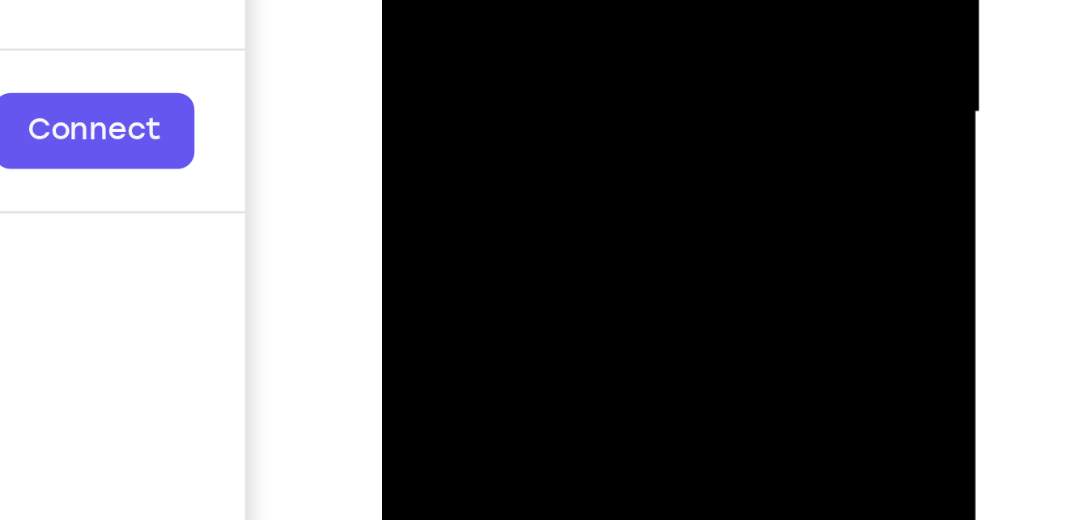
drag, startPoint x: 479, startPoint y: -166, endPoint x: 493, endPoint y: -337, distance: 171.5
drag, startPoint x: 458, startPoint y: -143, endPoint x: 469, endPoint y: -204, distance: 61.6
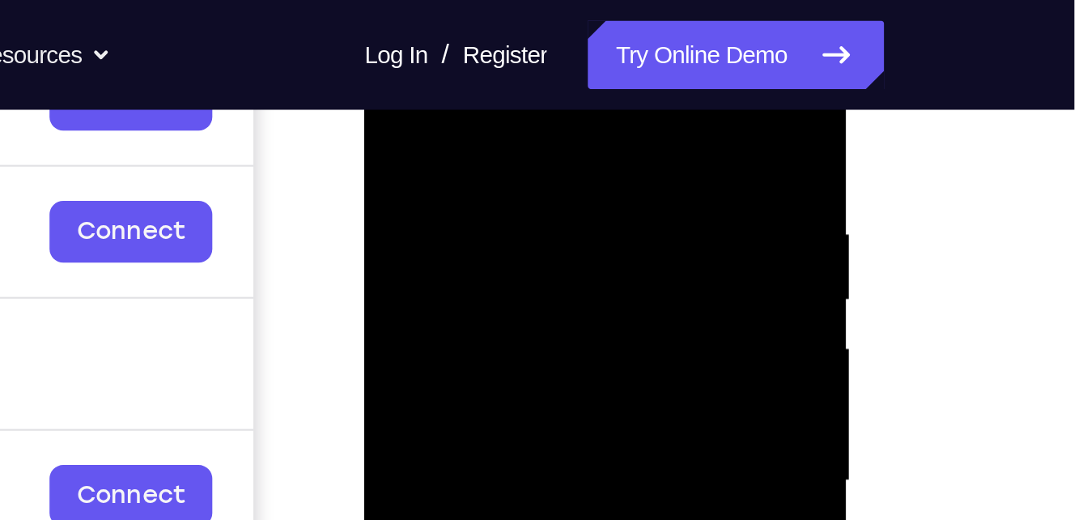
scroll to position [207, 0]
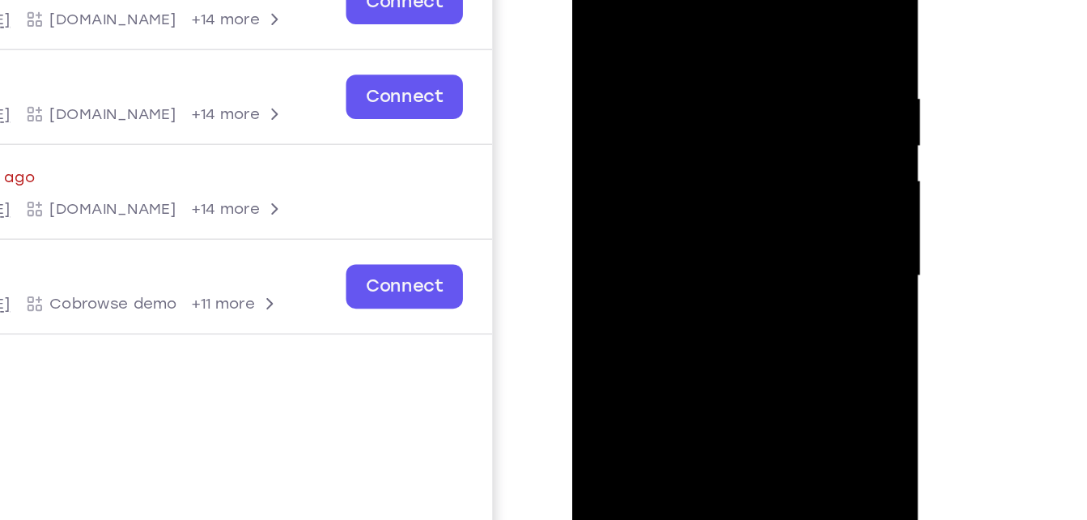
click at [607, 25] on div at bounding box center [686, 152] width 204 height 453
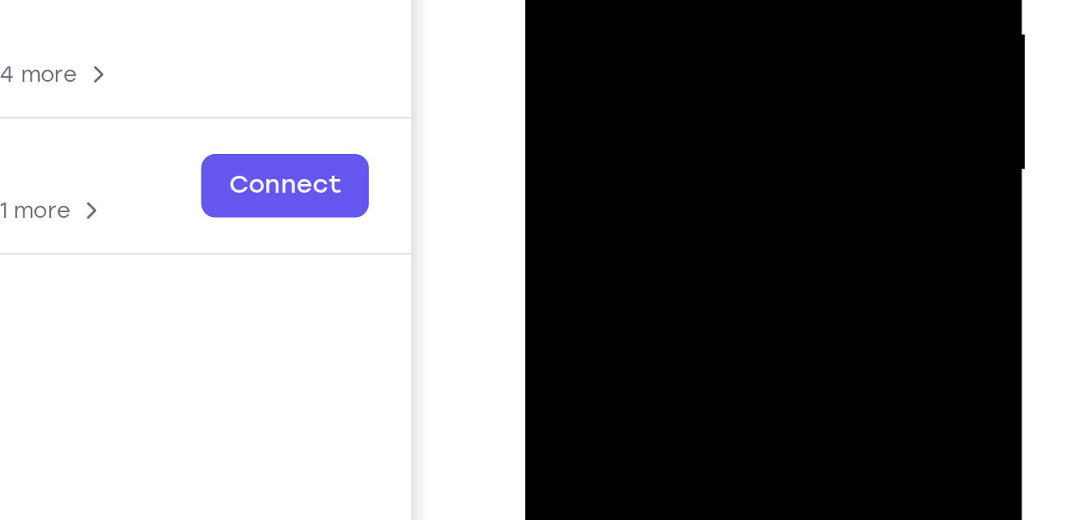
drag, startPoint x: 638, startPoint y: -16, endPoint x: 657, endPoint y: -191, distance: 175.9
drag, startPoint x: 645, startPoint y: -57, endPoint x: 665, endPoint y: -203, distance: 148.0
drag, startPoint x: 647, startPoint y: -43, endPoint x: 672, endPoint y: -193, distance: 151.9
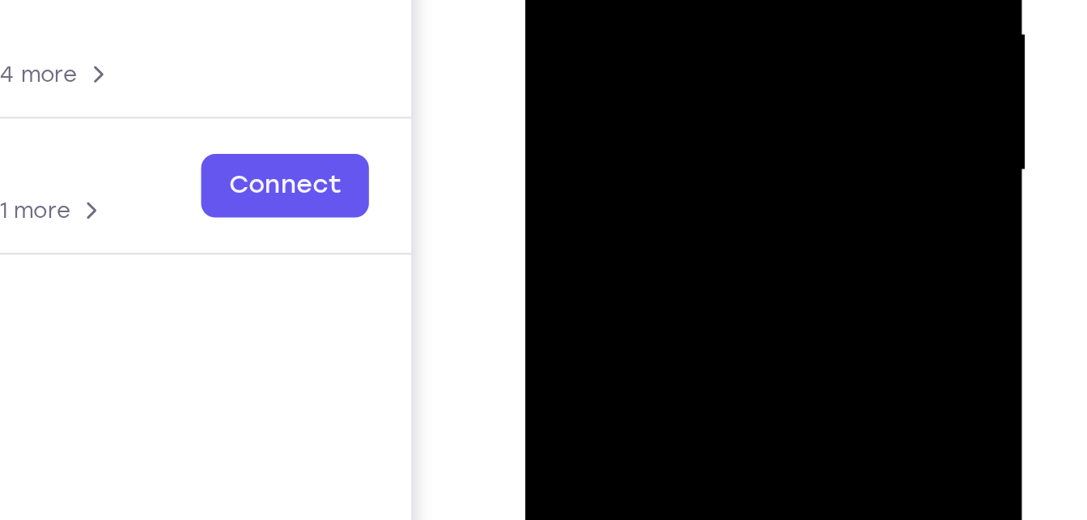
drag, startPoint x: 655, startPoint y: -70, endPoint x: 661, endPoint y: -144, distance: 74.7
drag, startPoint x: 645, startPoint y: -79, endPoint x: 647, endPoint y: -123, distance: 44.6
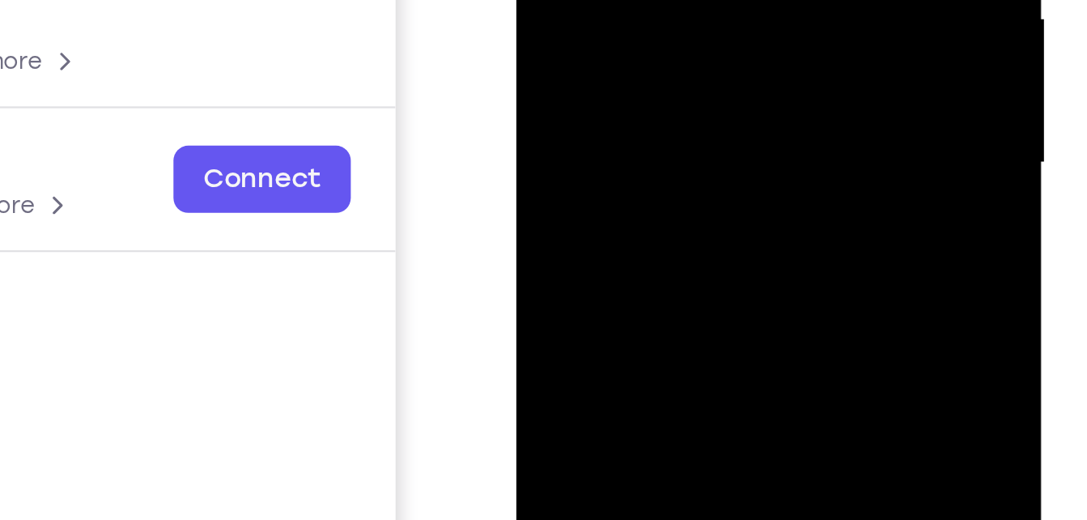
drag, startPoint x: 628, startPoint y: -65, endPoint x: 639, endPoint y: -168, distance: 103.5
drag, startPoint x: 637, startPoint y: -104, endPoint x: 646, endPoint y: -177, distance: 73.4
drag, startPoint x: 612, startPoint y: -73, endPoint x: 631, endPoint y: -168, distance: 96.6
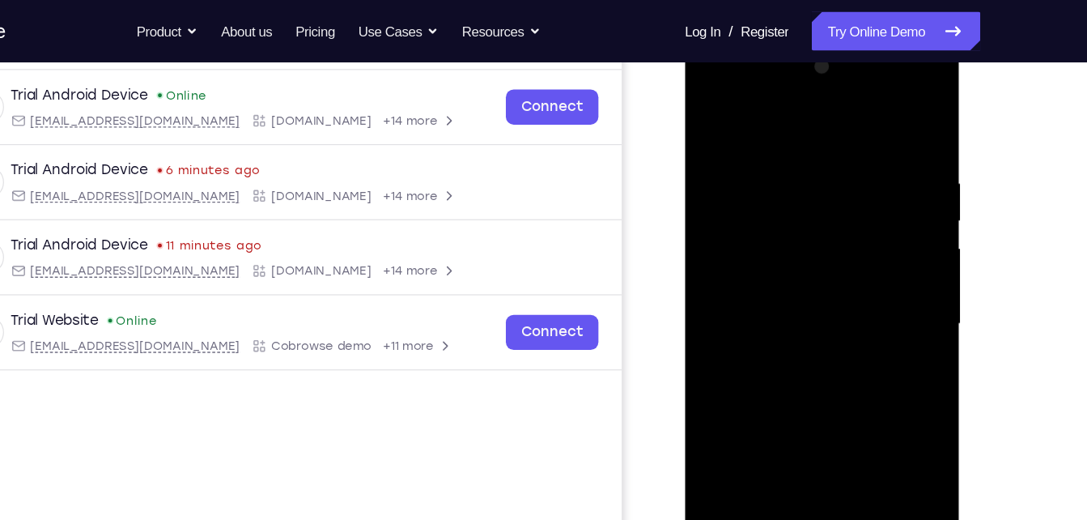
scroll to position [234, 0]
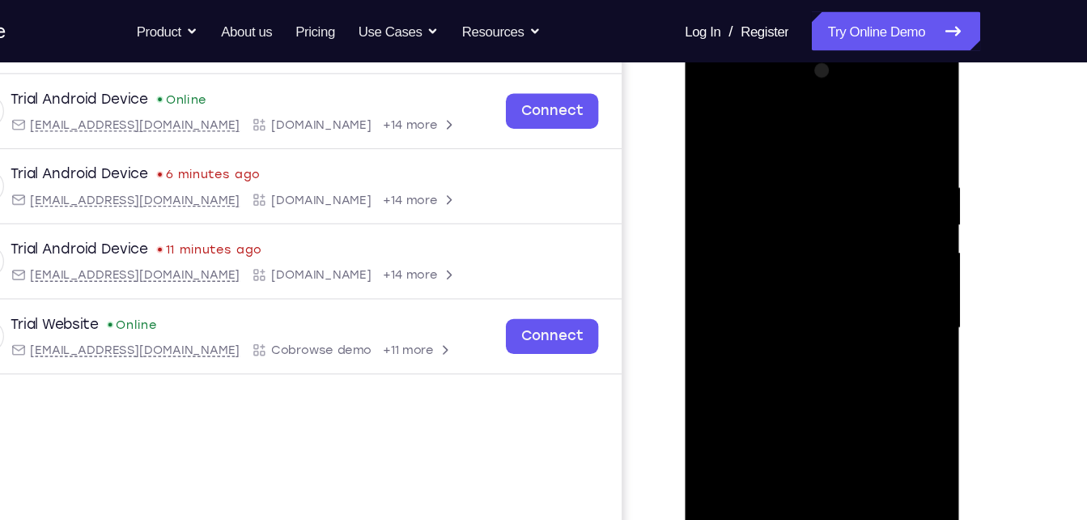
click at [866, 96] on div at bounding box center [799, 279] width 204 height 453
click at [887, 121] on div at bounding box center [799, 279] width 204 height 453
click at [890, 151] on div at bounding box center [799, 279] width 204 height 453
click at [888, 184] on div at bounding box center [799, 279] width 204 height 453
click at [713, 91] on div at bounding box center [799, 279] width 204 height 453
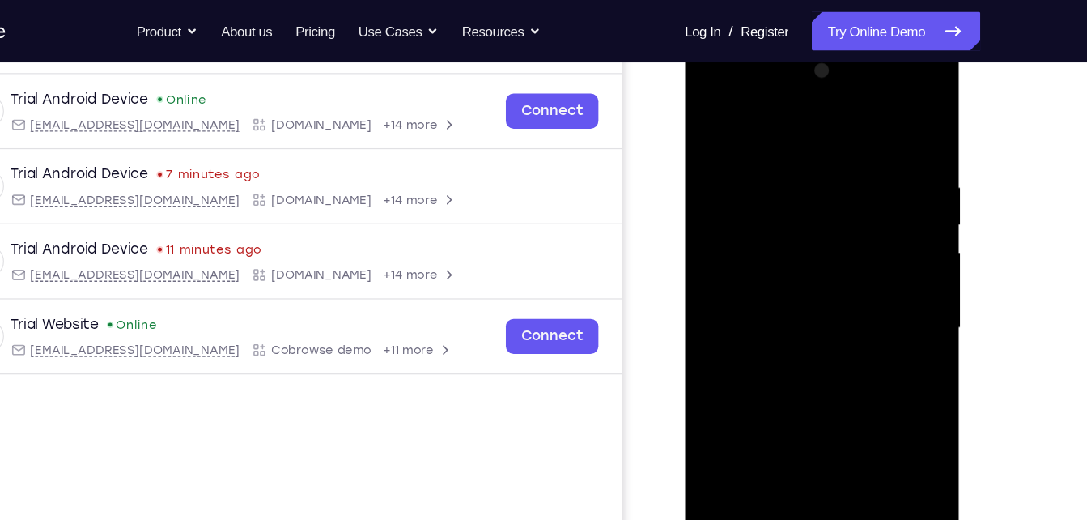
click at [872, 282] on div at bounding box center [799, 279] width 204 height 453
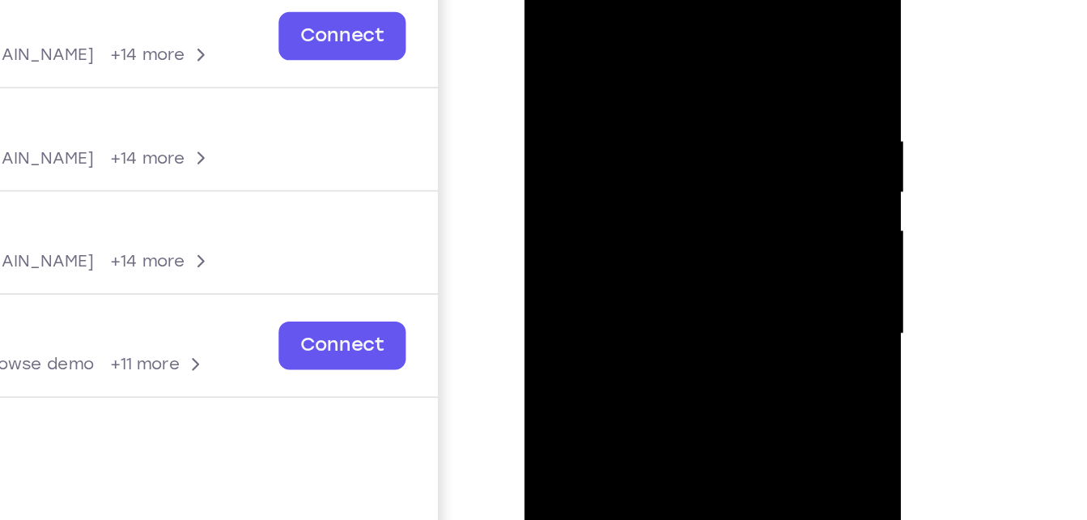
click at [619, 210] on div at bounding box center [639, 178] width 204 height 453
click at [624, 153] on div at bounding box center [639, 178] width 204 height 453
click at [594, 148] on div at bounding box center [639, 178] width 204 height 453
click at [625, 181] on div at bounding box center [639, 178] width 204 height 453
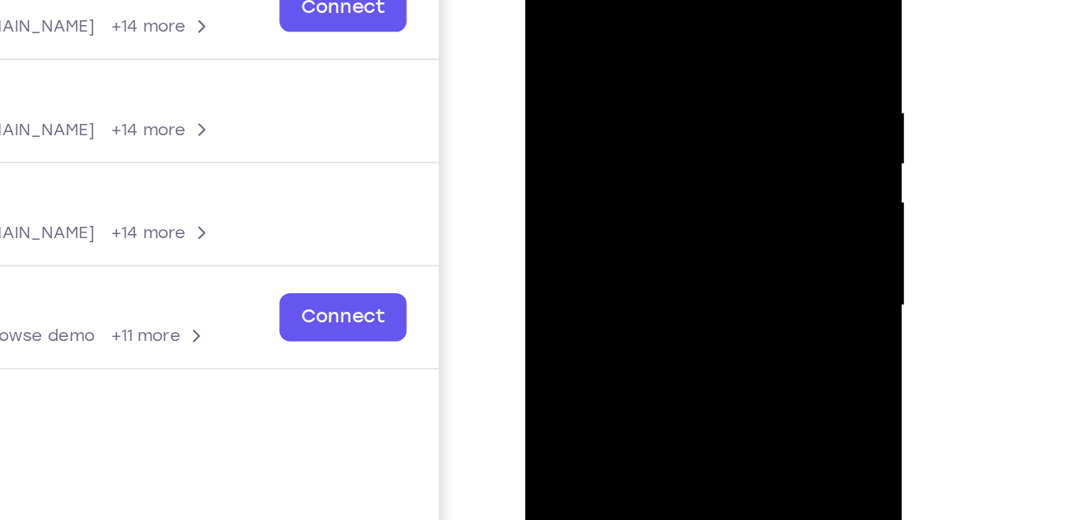
click at [649, 227] on div at bounding box center [640, 150] width 204 height 453
drag, startPoint x: 632, startPoint y: -3, endPoint x: 628, endPoint y: -71, distance: 68.1
click at [628, 0] on div at bounding box center [640, 150] width 204 height 453
drag, startPoint x: 652, startPoint y: 199, endPoint x: 668, endPoint y: 106, distance: 94.5
click at [668, 106] on div at bounding box center [640, 150] width 204 height 453
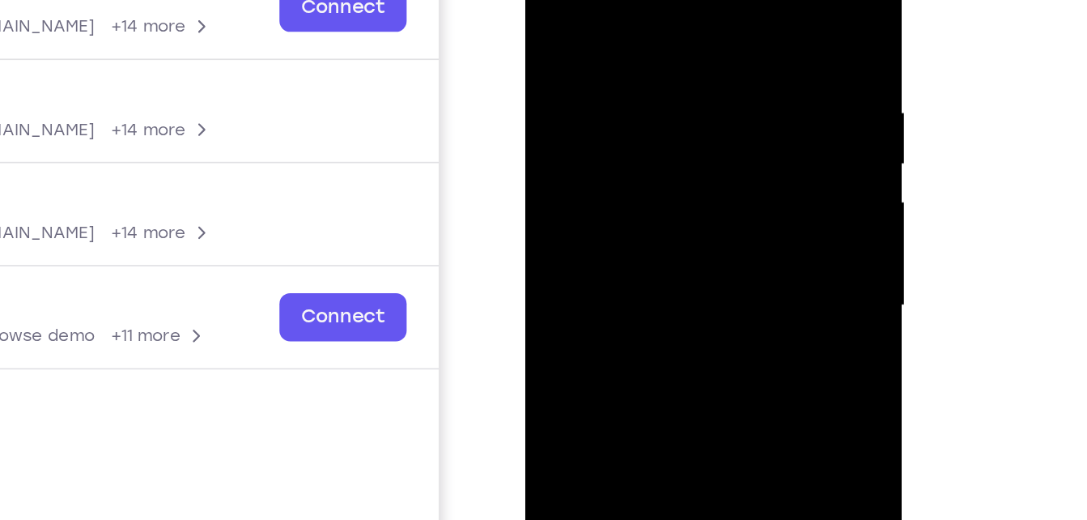
click at [736, 133] on div at bounding box center [640, 150] width 204 height 453
click at [731, 134] on div at bounding box center [640, 150] width 204 height 453
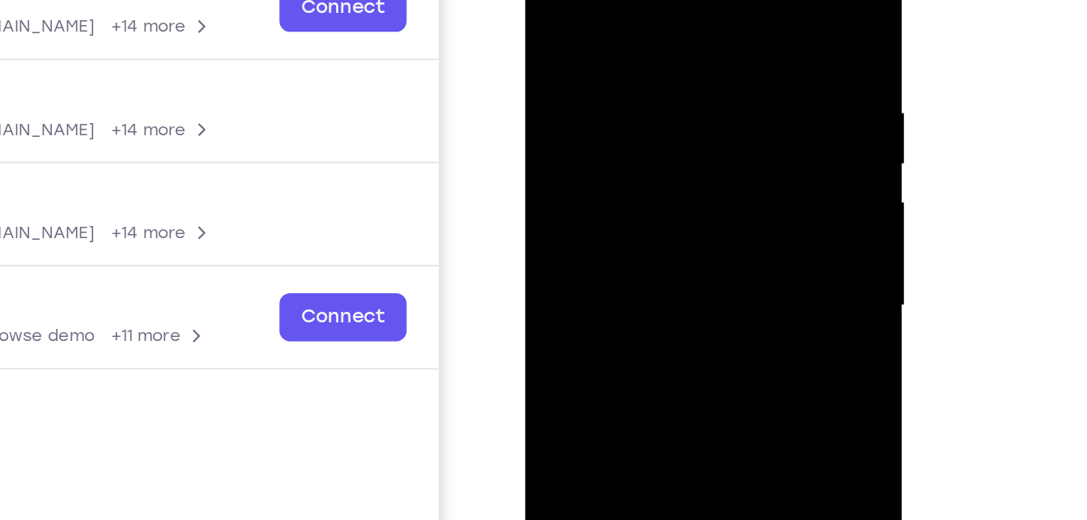
drag, startPoint x: 675, startPoint y: 196, endPoint x: 689, endPoint y: 40, distance: 156.2
click at [689, 40] on div at bounding box center [640, 150] width 204 height 453
drag, startPoint x: 660, startPoint y: 169, endPoint x: 679, endPoint y: -59, distance: 229.1
click at [679, 0] on div at bounding box center [640, 150] width 204 height 453
drag, startPoint x: 628, startPoint y: 229, endPoint x: 645, endPoint y: 6, distance: 223.3
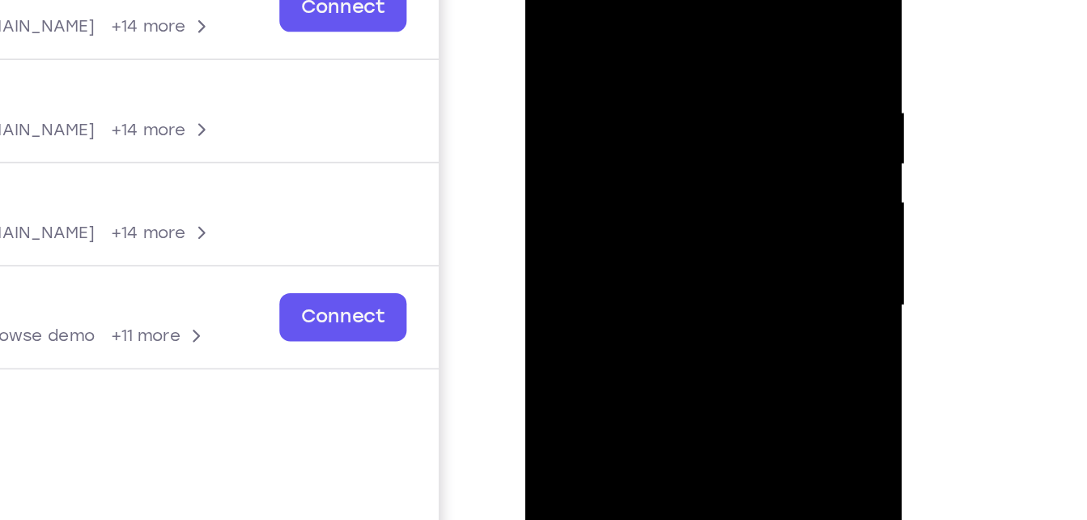
click at [645, 6] on div at bounding box center [640, 150] width 204 height 453
drag, startPoint x: 608, startPoint y: 243, endPoint x: 625, endPoint y: 70, distance: 174.1
click at [625, 70] on div at bounding box center [640, 150] width 204 height 453
click at [732, 99] on div at bounding box center [640, 150] width 204 height 453
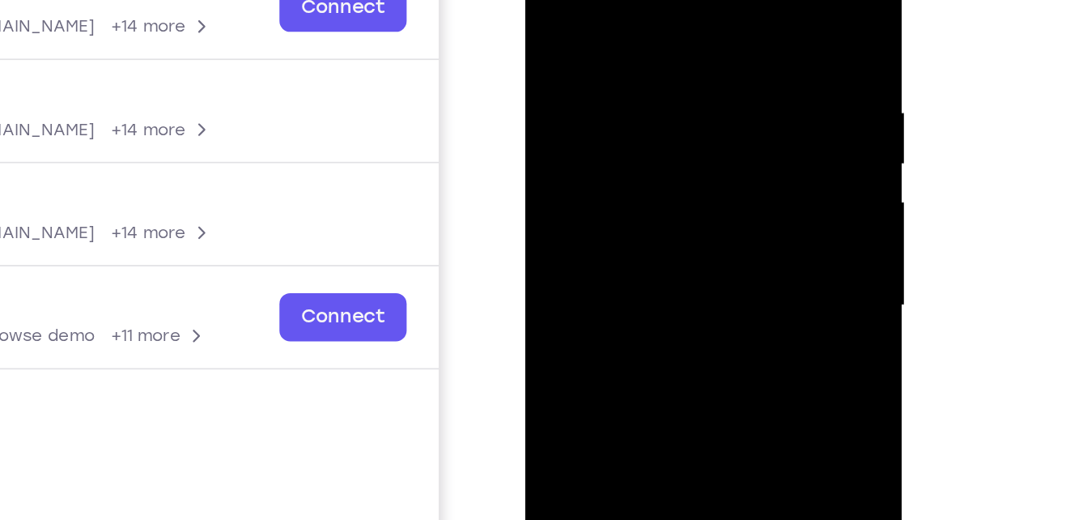
click at [732, 99] on div at bounding box center [640, 150] width 204 height 453
drag, startPoint x: 641, startPoint y: 223, endPoint x: 679, endPoint y: -8, distance: 234.7
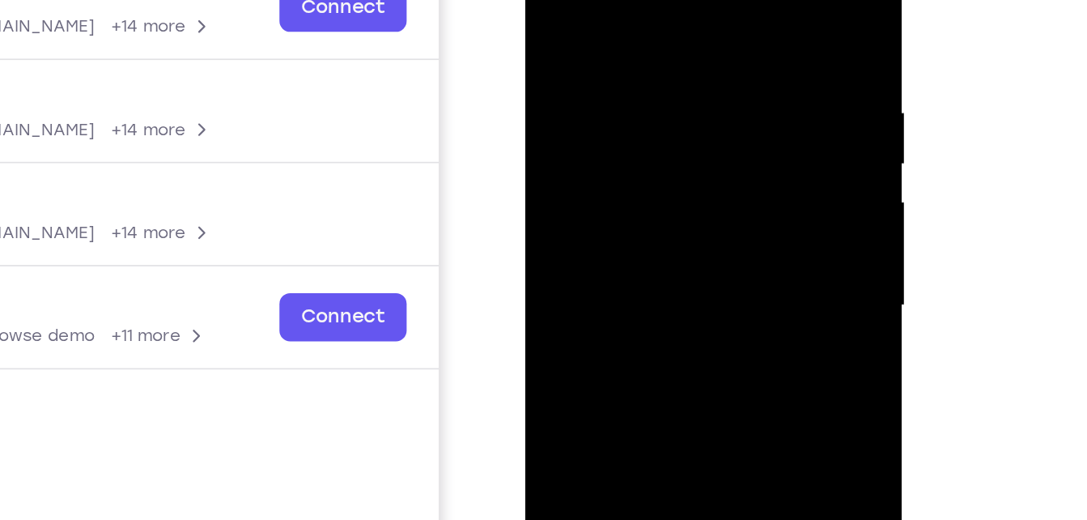
click at [679, 0] on div at bounding box center [640, 150] width 204 height 453
drag, startPoint x: 615, startPoint y: 204, endPoint x: 626, endPoint y: 57, distance: 147.8
click at [626, 57] on div at bounding box center [640, 150] width 204 height 453
drag, startPoint x: 617, startPoint y: 215, endPoint x: 633, endPoint y: 19, distance: 196.6
click at [633, 19] on div at bounding box center [640, 150] width 204 height 453
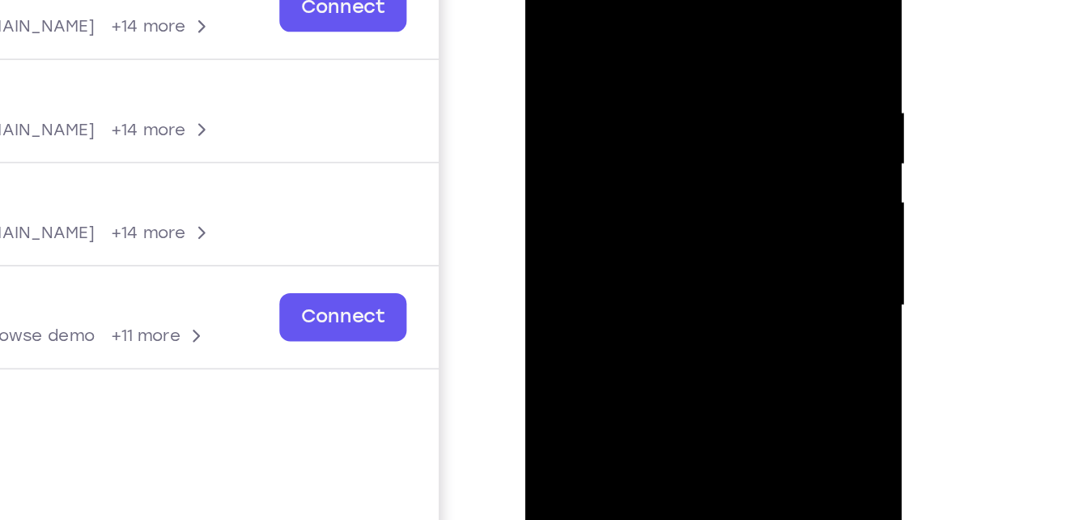
drag, startPoint x: 630, startPoint y: 258, endPoint x: 649, endPoint y: 75, distance: 184.0
click at [649, 75] on div at bounding box center [640, 150] width 204 height 453
click at [731, 95] on div at bounding box center [640, 150] width 204 height 453
drag, startPoint x: 630, startPoint y: 232, endPoint x: 662, endPoint y: 50, distance: 184.3
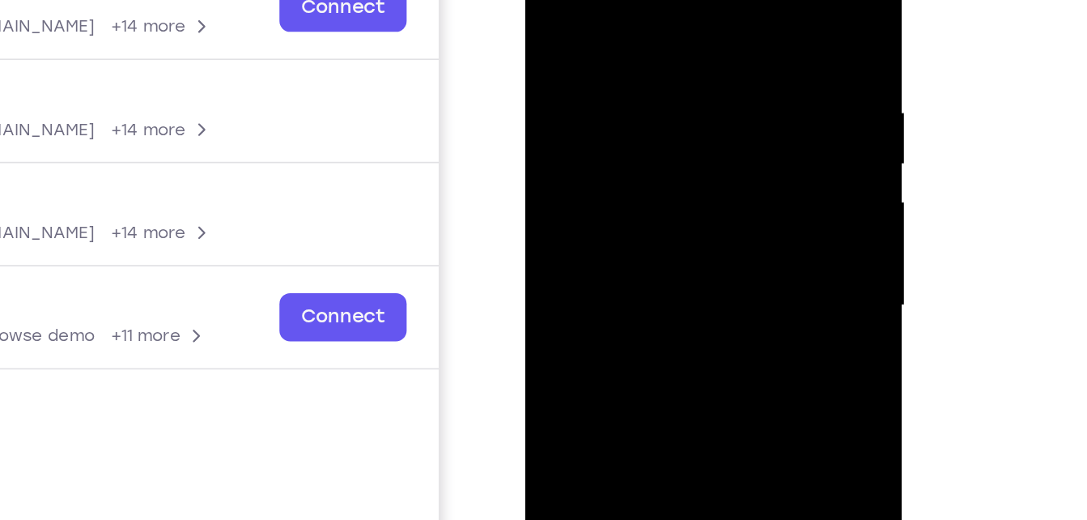
click at [662, 50] on div at bounding box center [640, 150] width 204 height 453
drag, startPoint x: 606, startPoint y: 233, endPoint x: 635, endPoint y: 23, distance: 211.6
click at [635, 23] on div at bounding box center [640, 150] width 204 height 453
drag, startPoint x: 637, startPoint y: 200, endPoint x: 645, endPoint y: 57, distance: 142.7
click at [645, 57] on div at bounding box center [640, 150] width 204 height 453
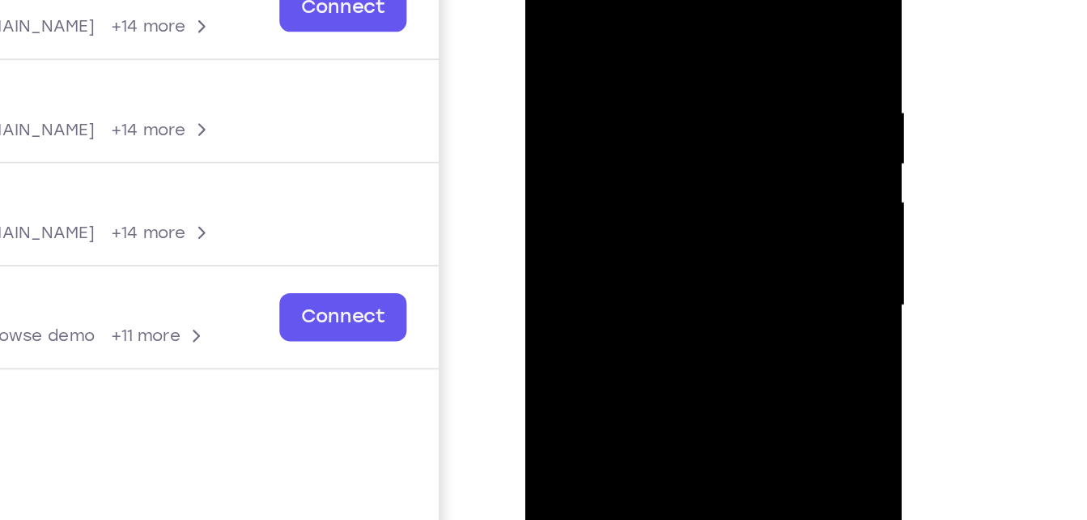
drag, startPoint x: 632, startPoint y: 211, endPoint x: 646, endPoint y: -37, distance: 249.0
click at [646, 0] on div at bounding box center [640, 150] width 204 height 453
drag, startPoint x: 628, startPoint y: 237, endPoint x: 653, endPoint y: -23, distance: 261.1
click at [653, 0] on div at bounding box center [640, 150] width 204 height 453
drag, startPoint x: 618, startPoint y: 190, endPoint x: 639, endPoint y: 36, distance: 156.1
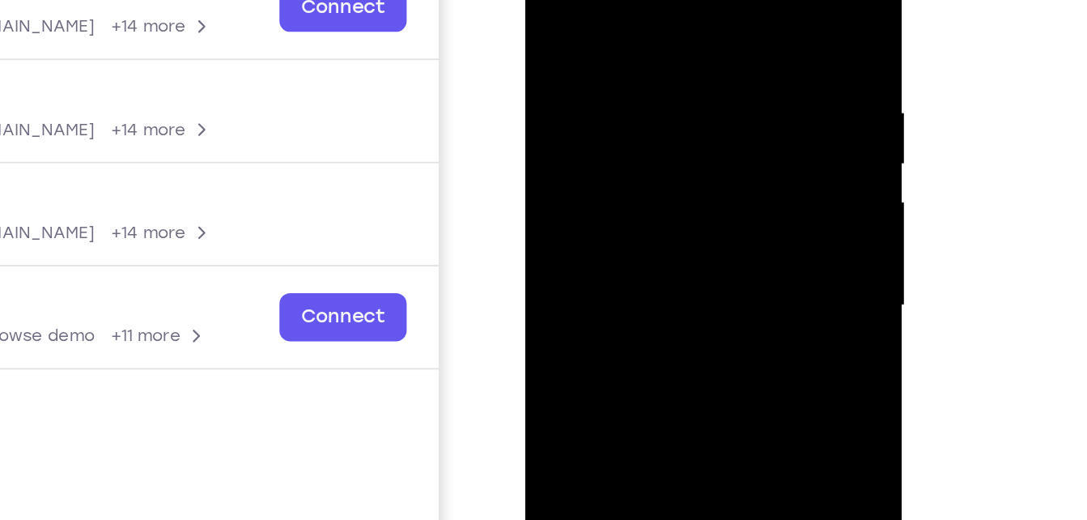
click at [639, 36] on div at bounding box center [640, 150] width 204 height 453
drag, startPoint x: 626, startPoint y: 209, endPoint x: 651, endPoint y: -8, distance: 218.5
click at [651, 0] on div at bounding box center [640, 150] width 204 height 453
